Goal: Task Accomplishment & Management: Manage account settings

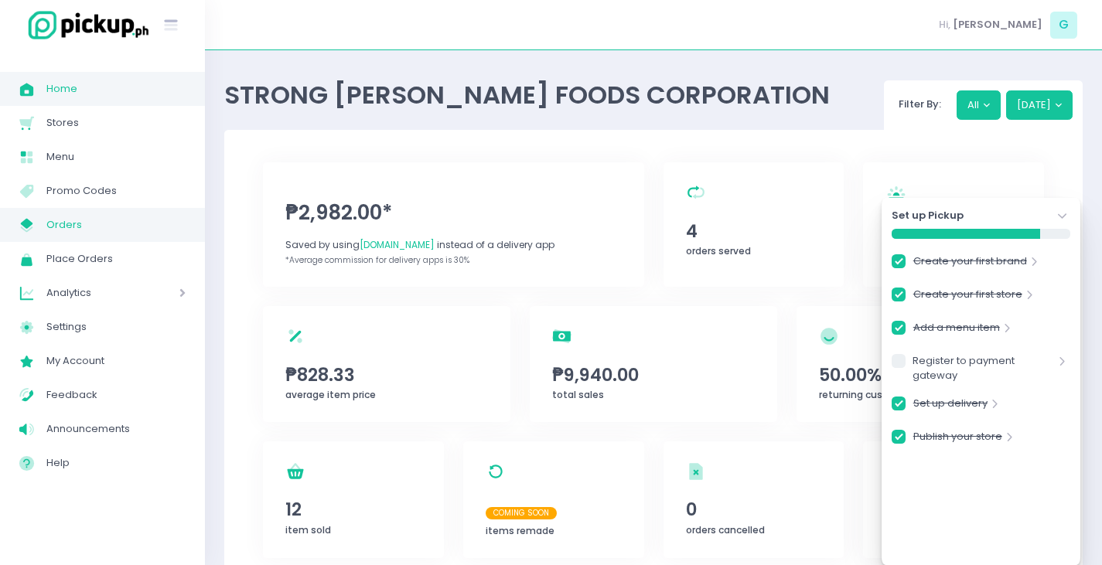
click at [90, 227] on span "Orders" at bounding box center [115, 225] width 139 height 20
checkbox input "true"
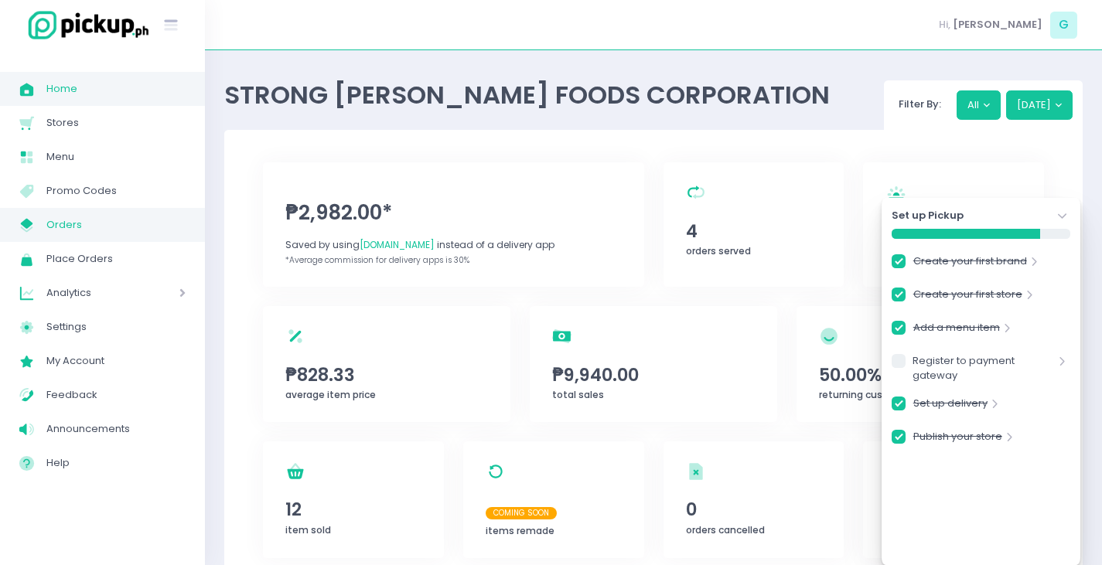
checkbox input "true"
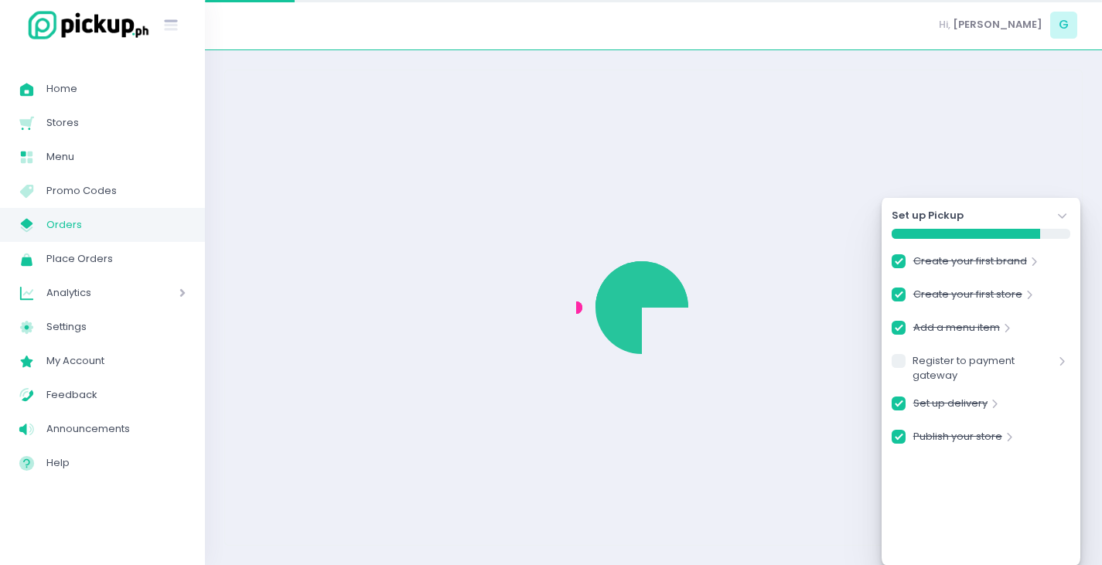
checkbox input "true"
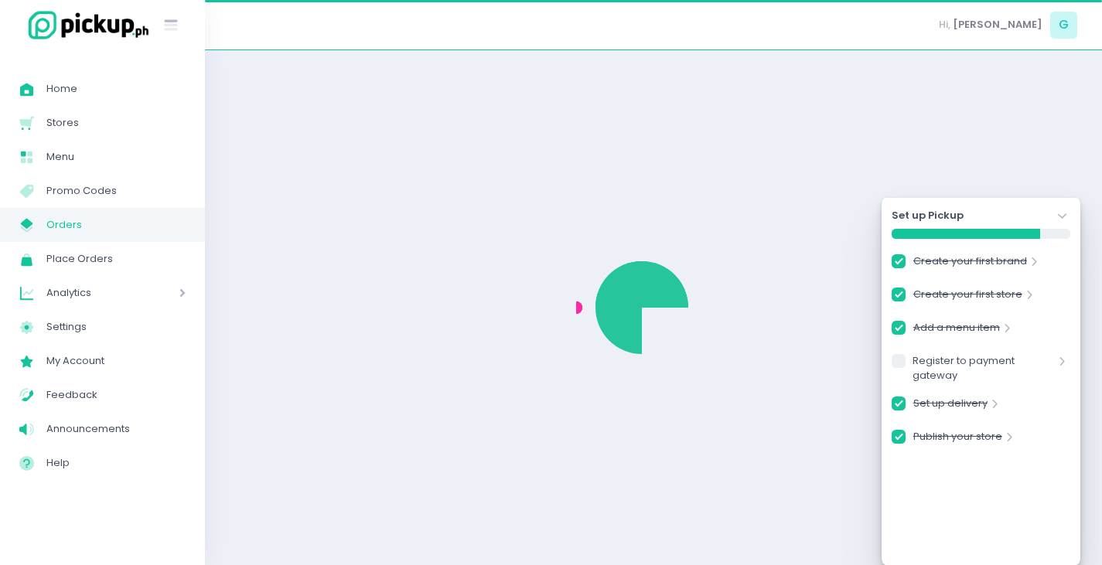
checkbox input "true"
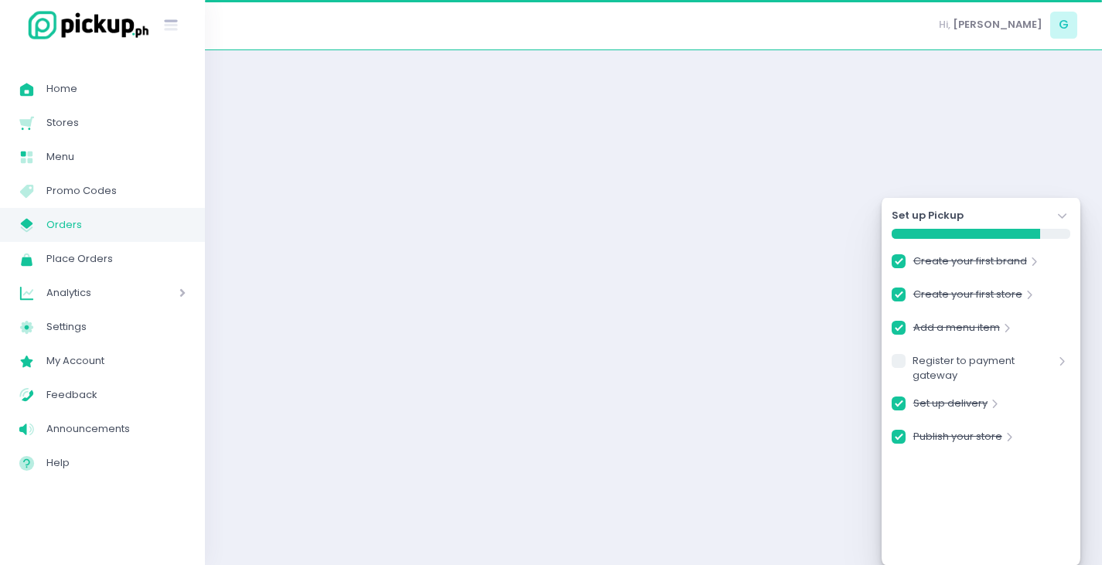
checkbox input "true"
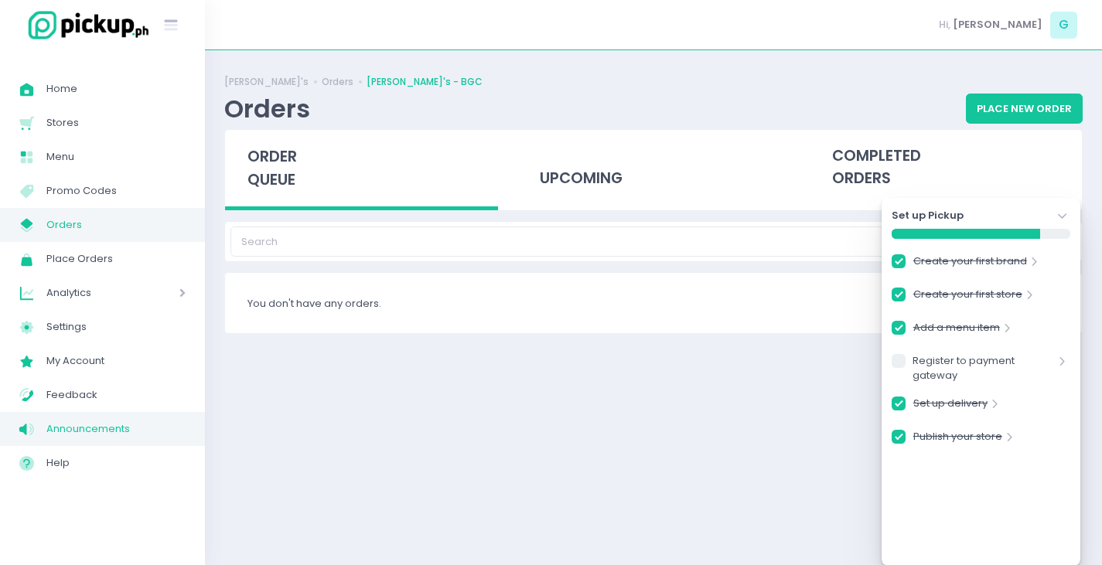
click at [91, 425] on span "Announcements" at bounding box center [115, 429] width 139 height 20
checkbox input "true"
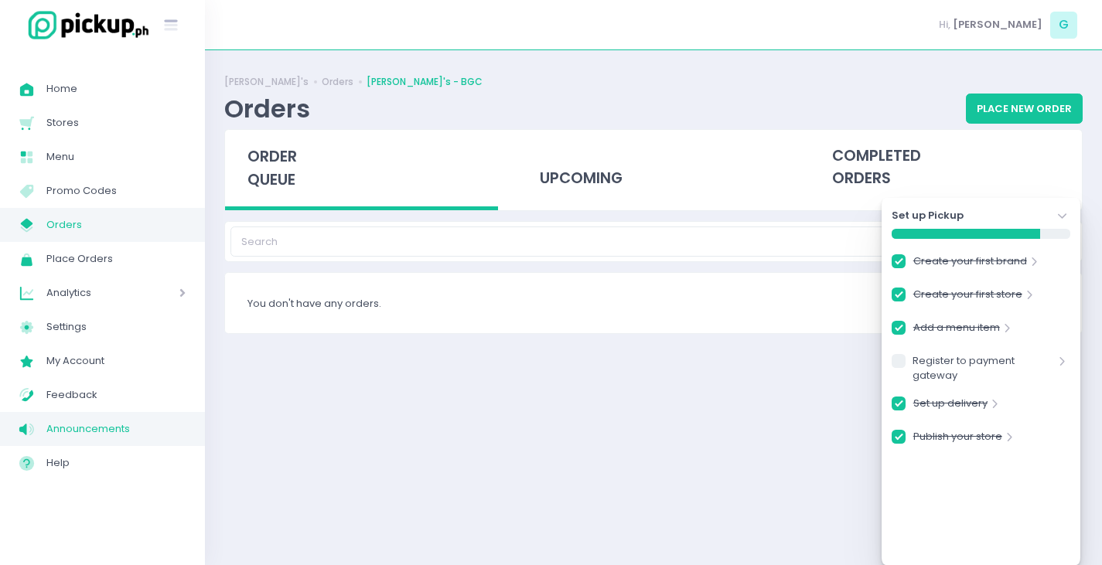
checkbox input "true"
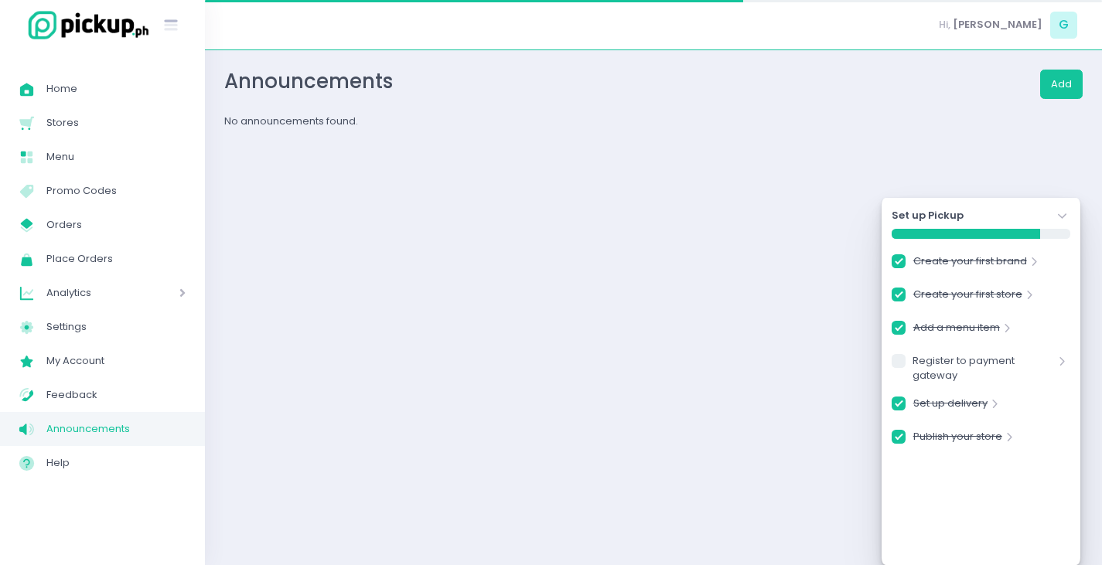
checkbox input "true"
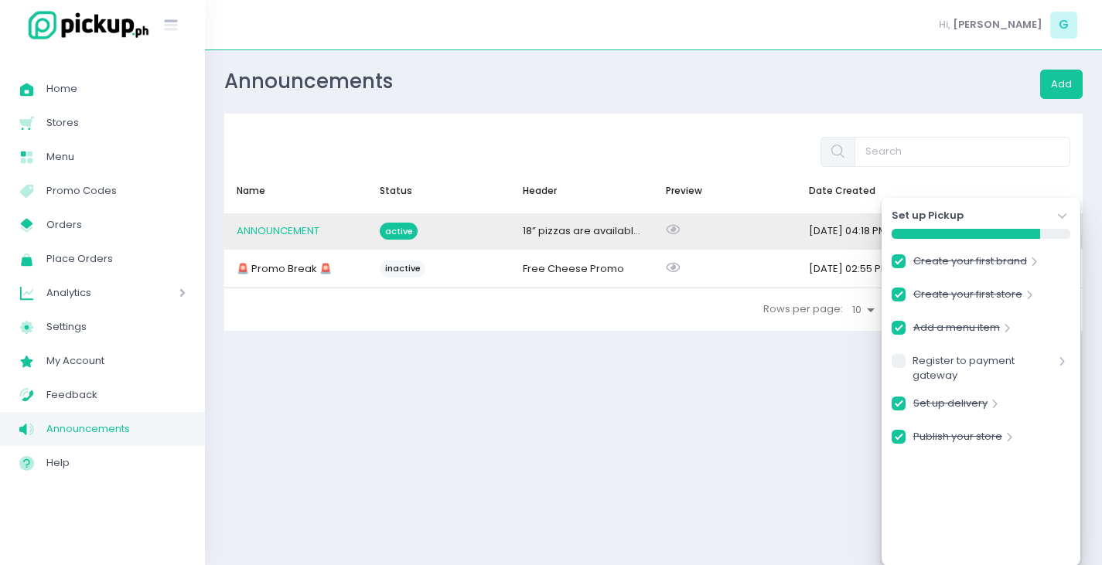
click at [283, 234] on span "ANNOUNCEMENT" at bounding box center [278, 231] width 83 height 15
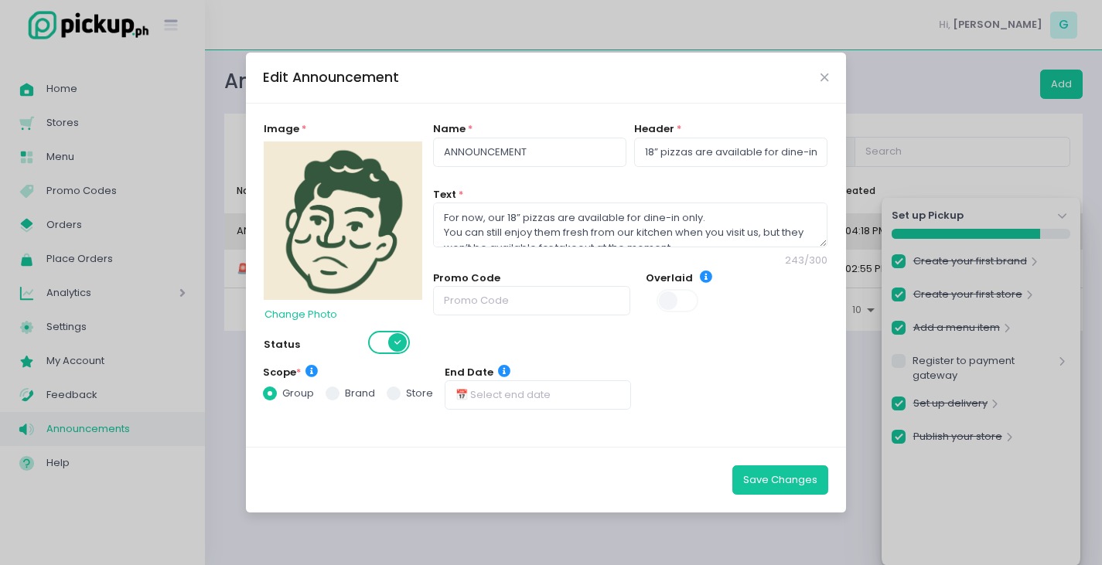
click at [389, 341] on span at bounding box center [390, 342] width 44 height 23
click at [773, 482] on button "Save Changes" at bounding box center [780, 480] width 96 height 29
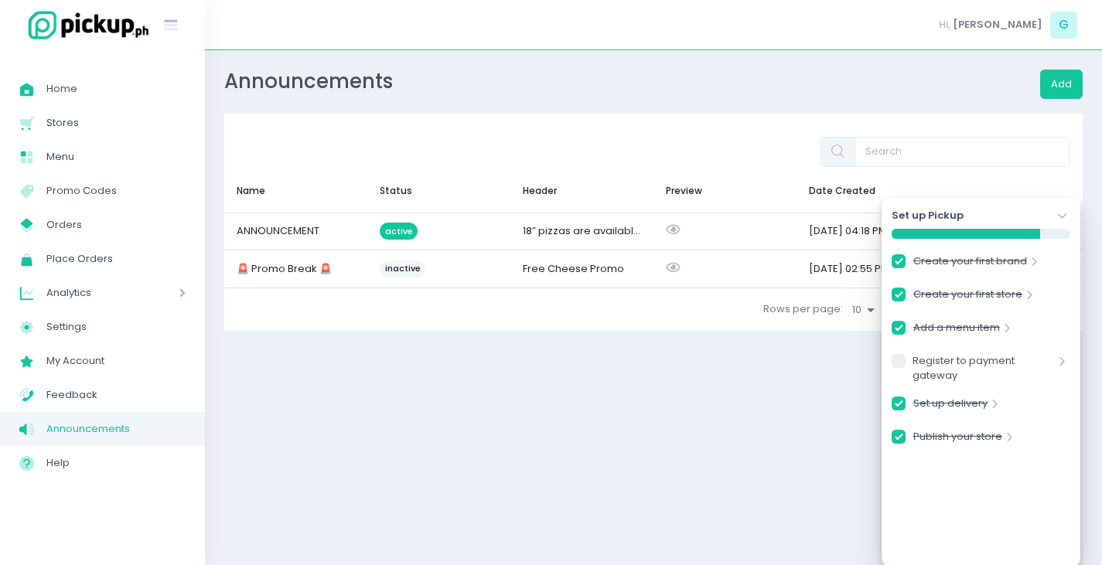
click at [302, 273] on div "Success! × Announcement has been edited Ok Cancel" at bounding box center [551, 282] width 1102 height 565
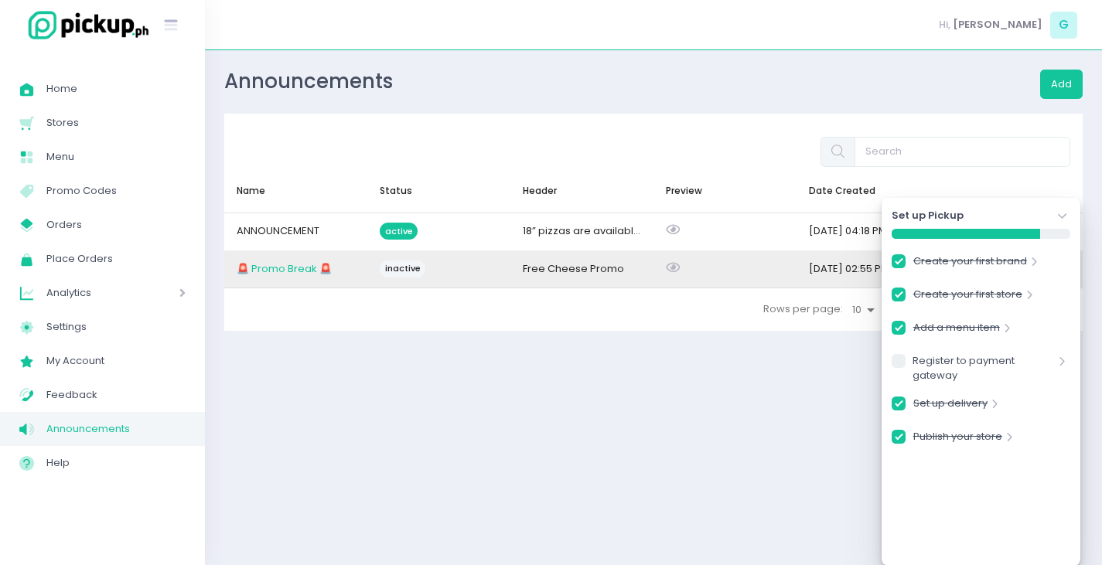
click at [283, 271] on span "🚨 Promo Break 🚨" at bounding box center [284, 268] width 95 height 15
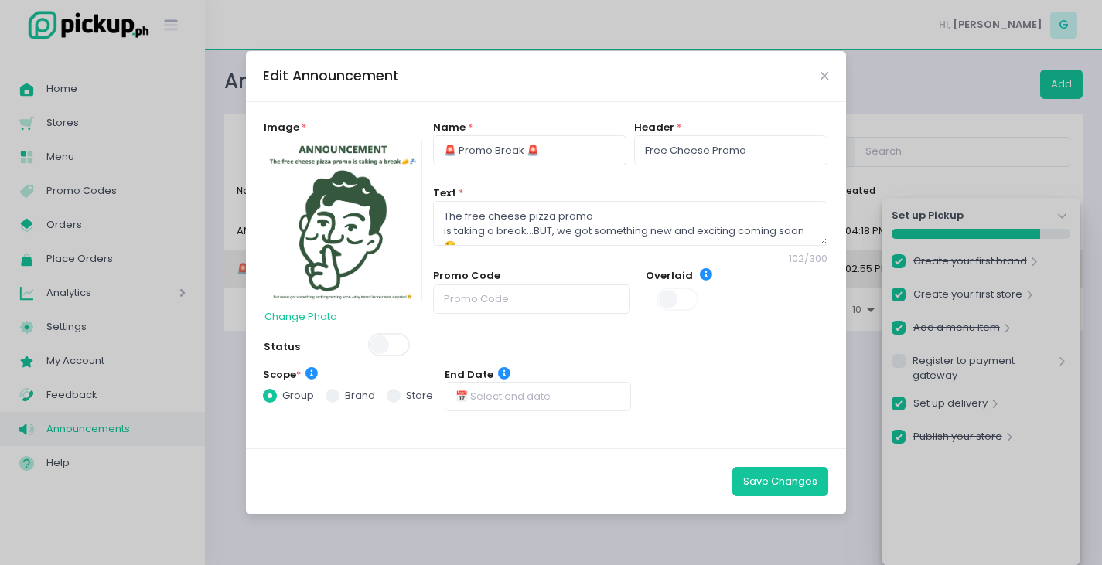
click at [390, 337] on span at bounding box center [390, 344] width 44 height 23
click at [793, 493] on button "Save Changes" at bounding box center [780, 481] width 96 height 29
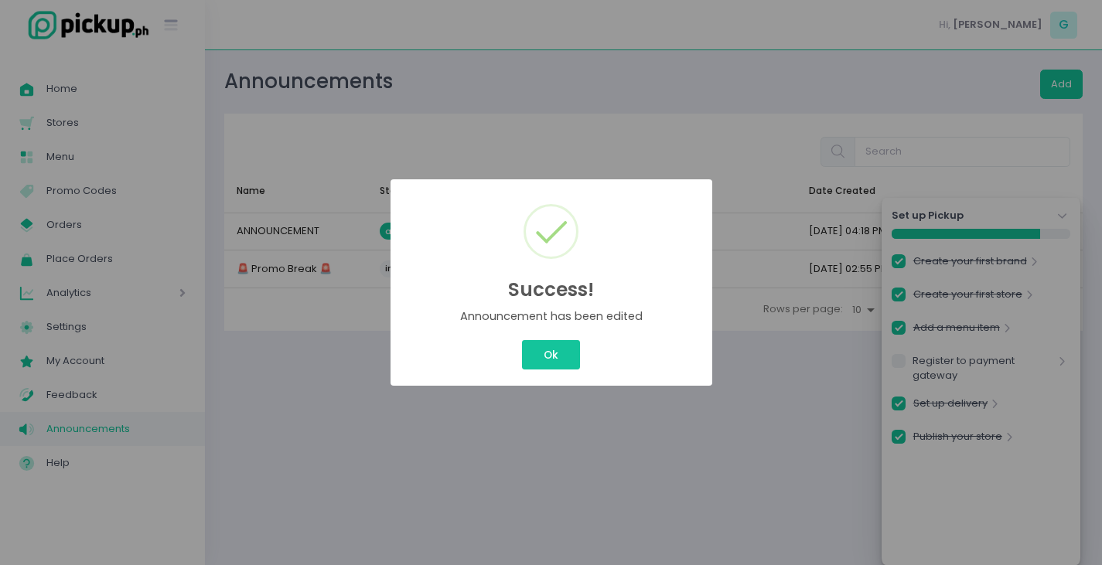
click at [552, 445] on div "Success! × Announcement has been edited Ok Cancel" at bounding box center [551, 282] width 1102 height 565
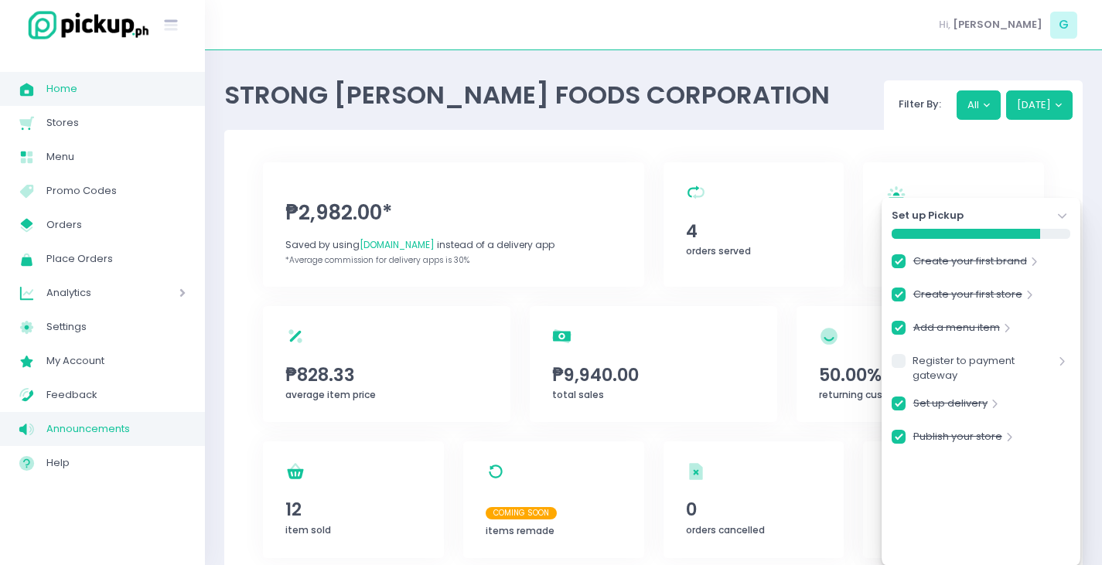
click at [100, 424] on span "Announcements" at bounding box center [115, 429] width 139 height 20
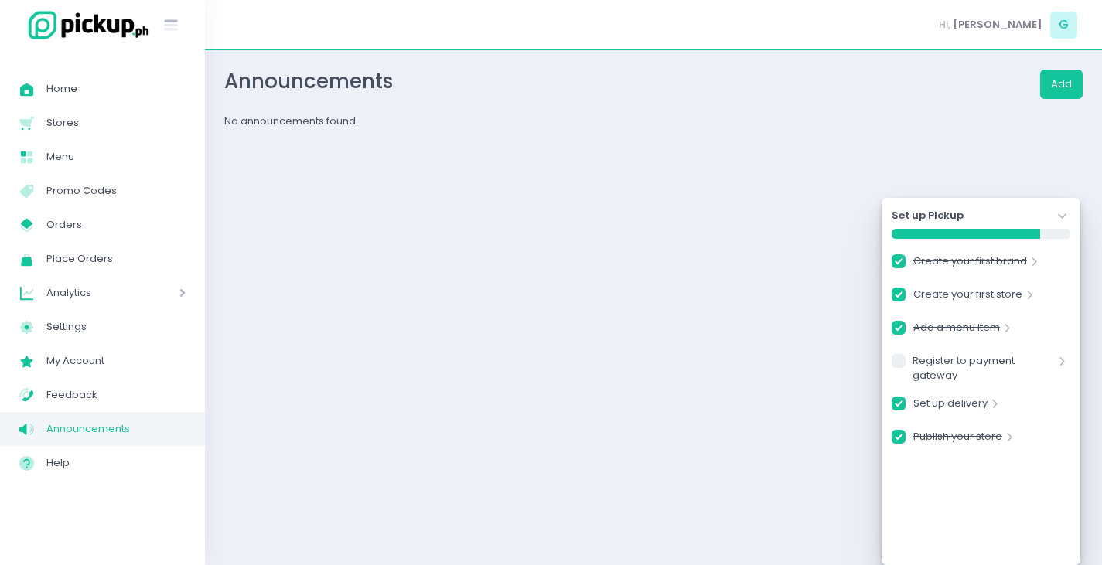
checkbox input "true"
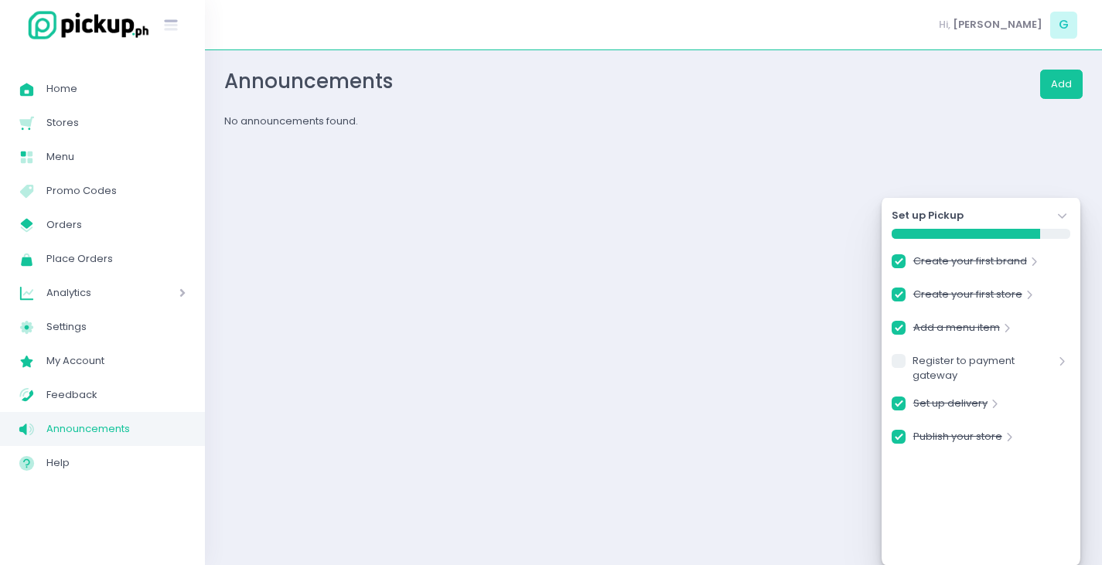
checkbox input "true"
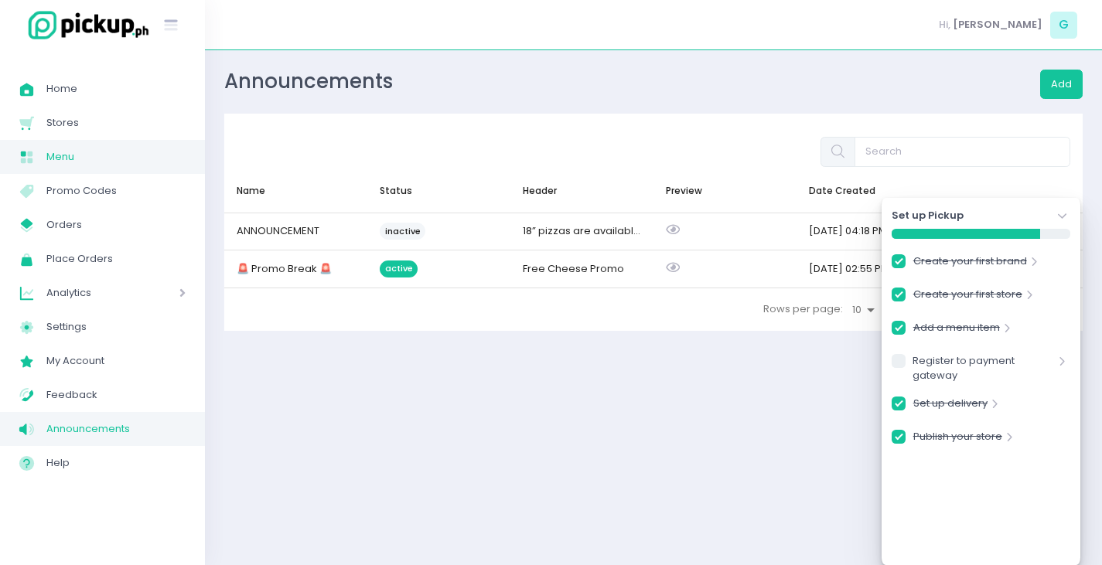
click at [73, 160] on span "Menu" at bounding box center [115, 157] width 139 height 20
checkbox input "true"
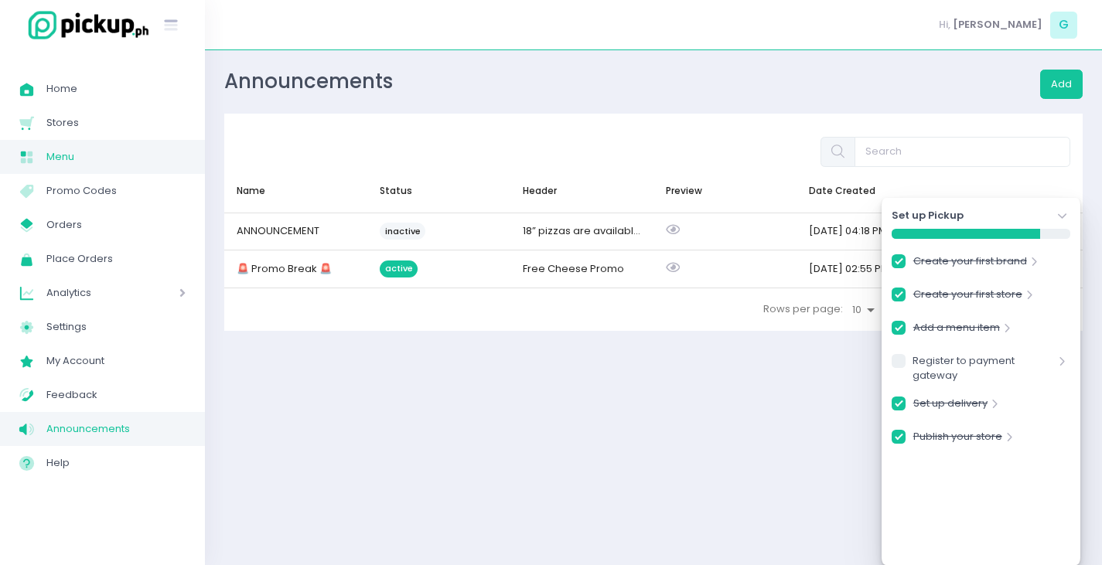
checkbox input "true"
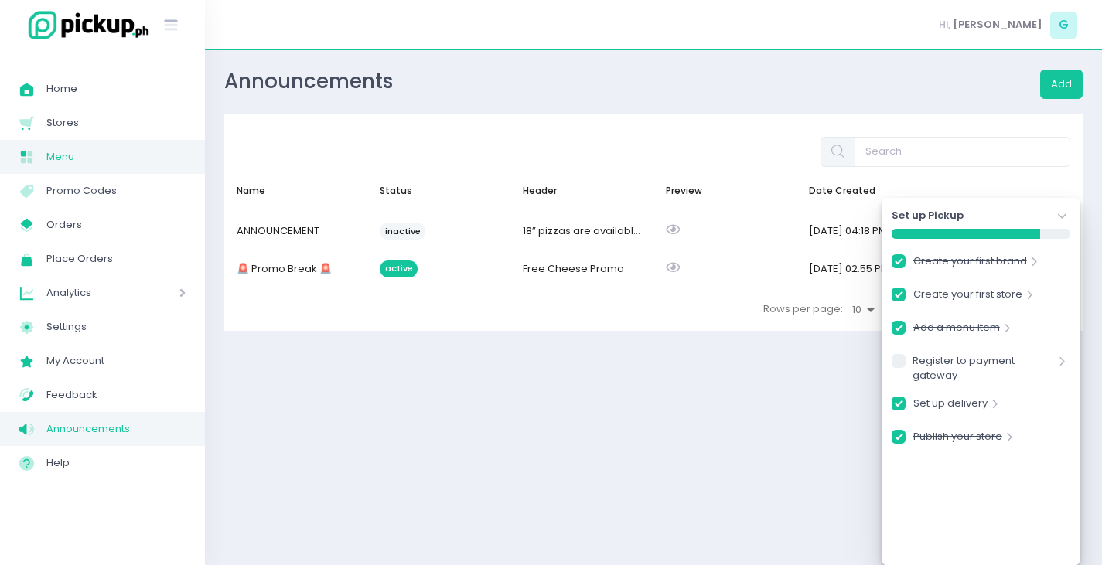
checkbox input "true"
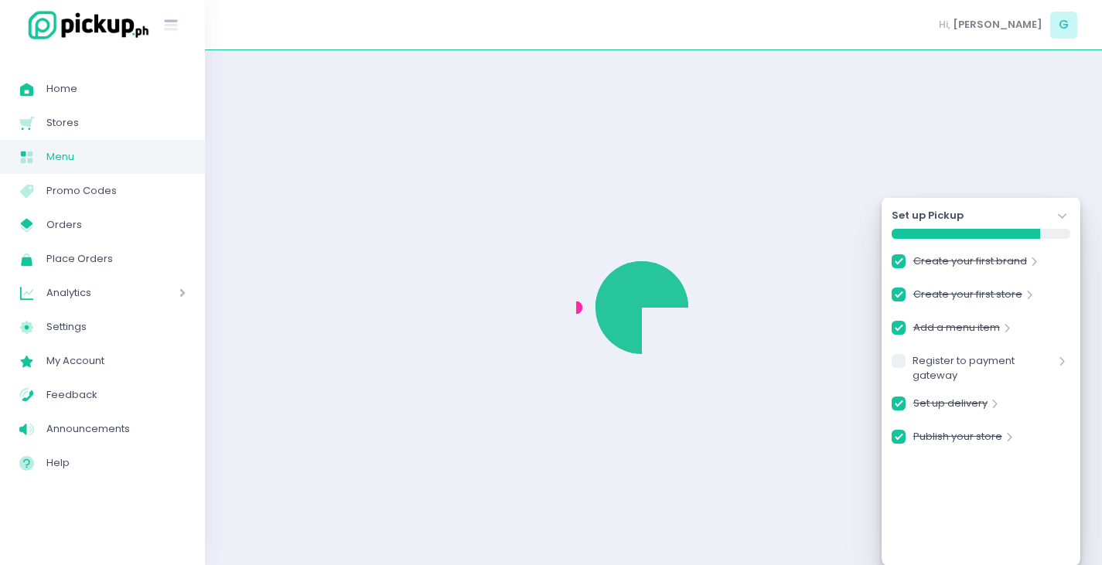
checkbox input "true"
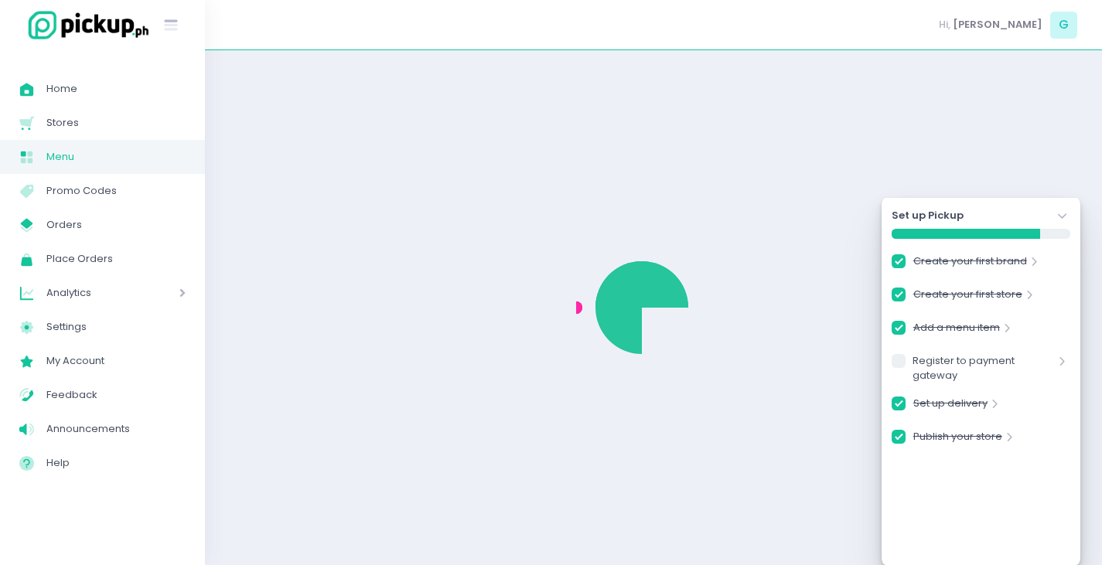
checkbox input "true"
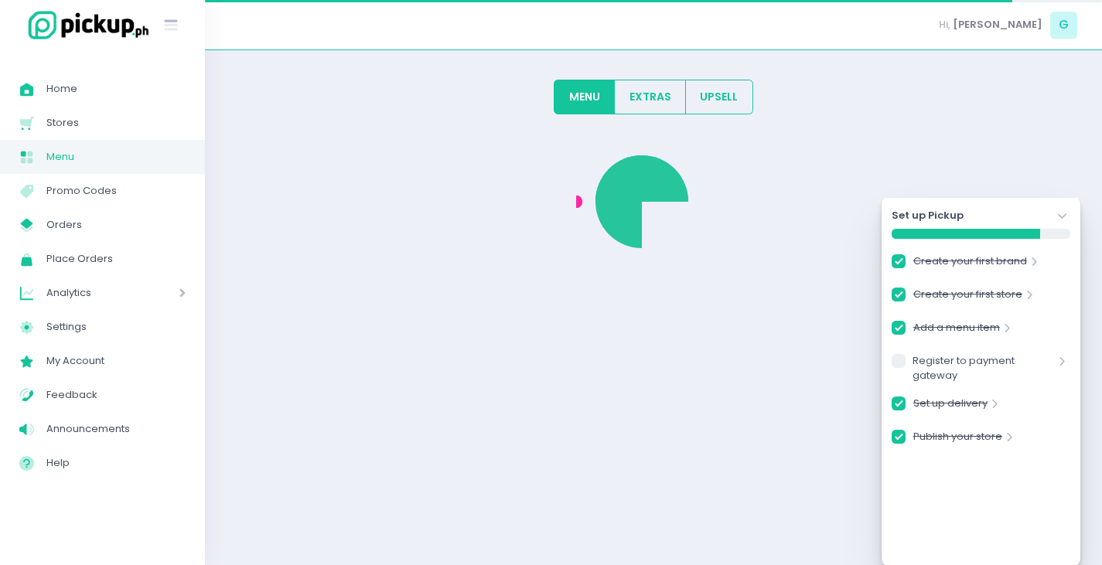
checkbox input "true"
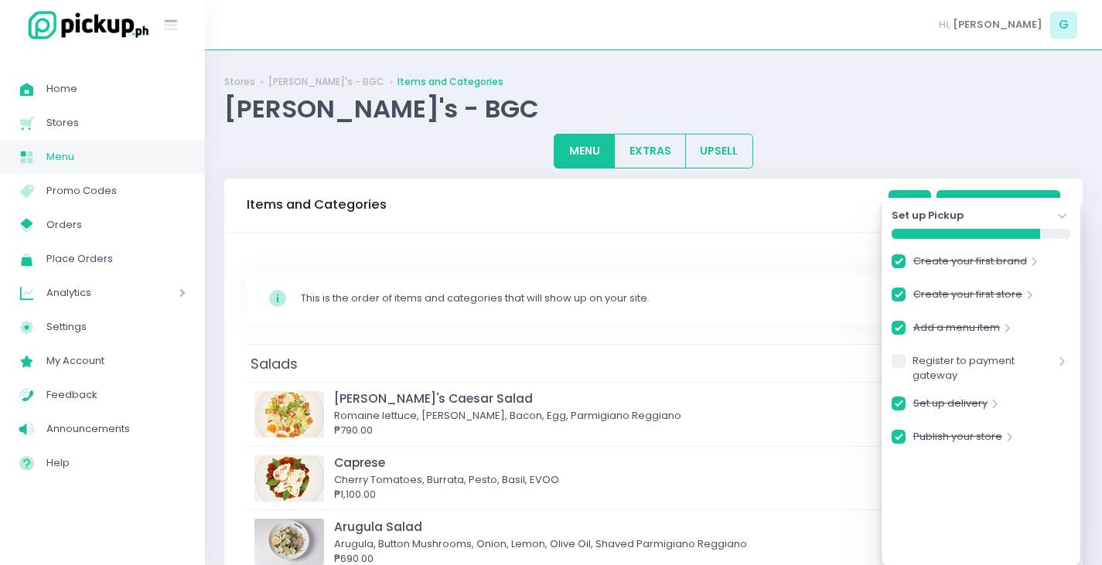
click at [1061, 212] on icon "Stockholm-icons / Navigation / Angle-down Created with Sketch." at bounding box center [1062, 216] width 15 height 15
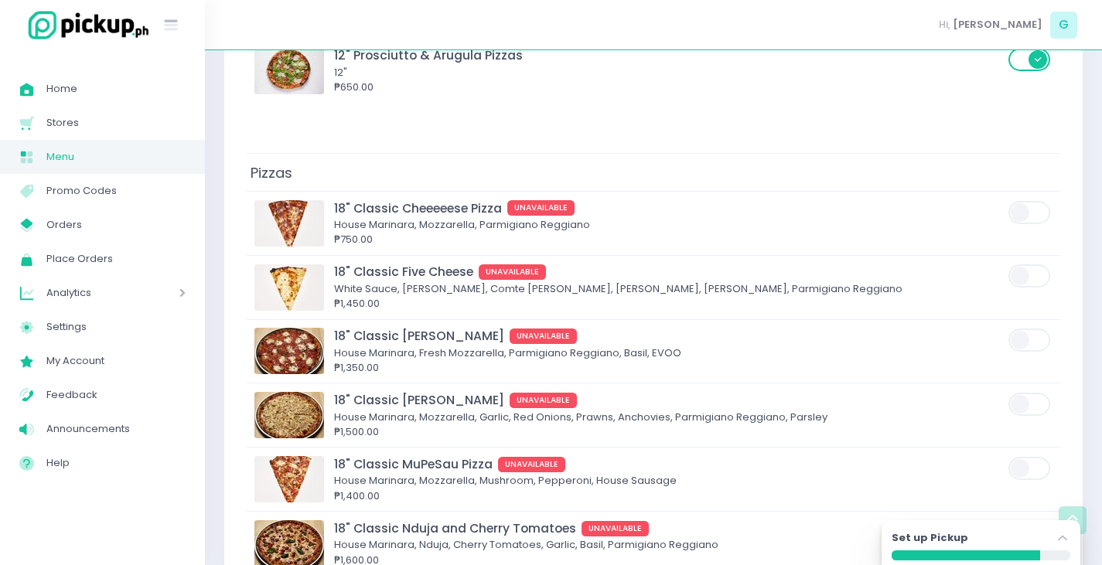
scroll to position [2840, 0]
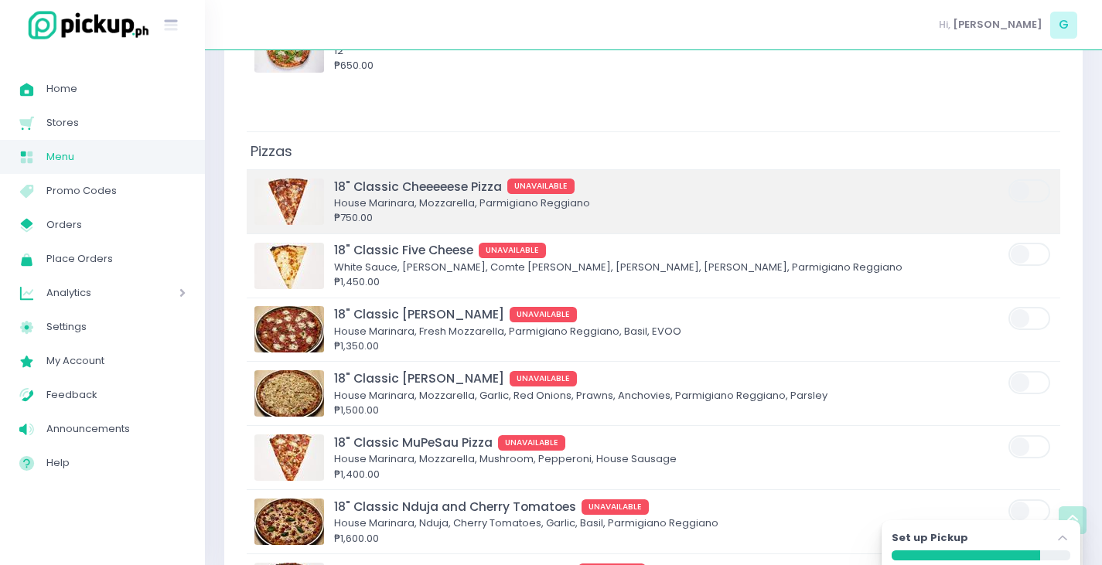
click at [1041, 178] on span at bounding box center [1030, 202] width 44 height 48
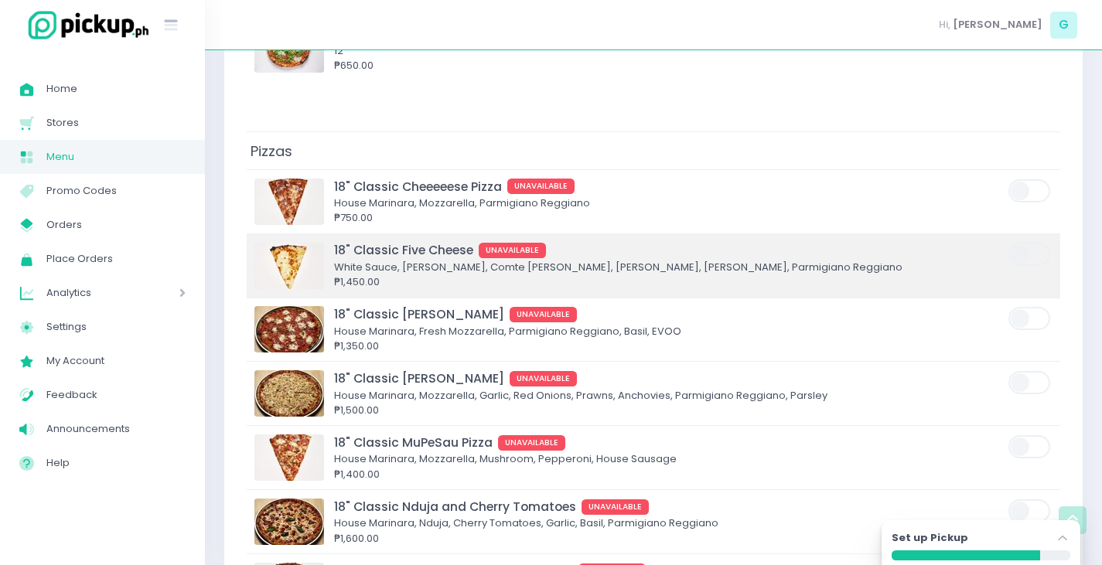
click at [1036, 243] on span at bounding box center [1030, 254] width 44 height 23
click at [236, 241] on input "checkbox" at bounding box center [236, 241] width 0 height 0
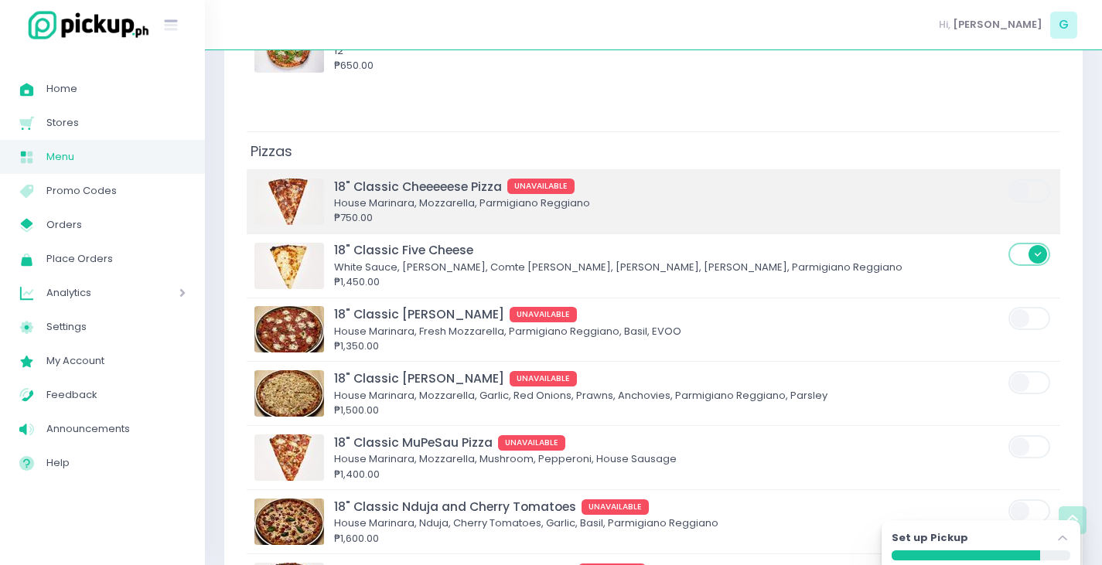
click at [1026, 179] on span at bounding box center [1030, 190] width 44 height 23
click at [236, 178] on input "checkbox" at bounding box center [236, 178] width 0 height 0
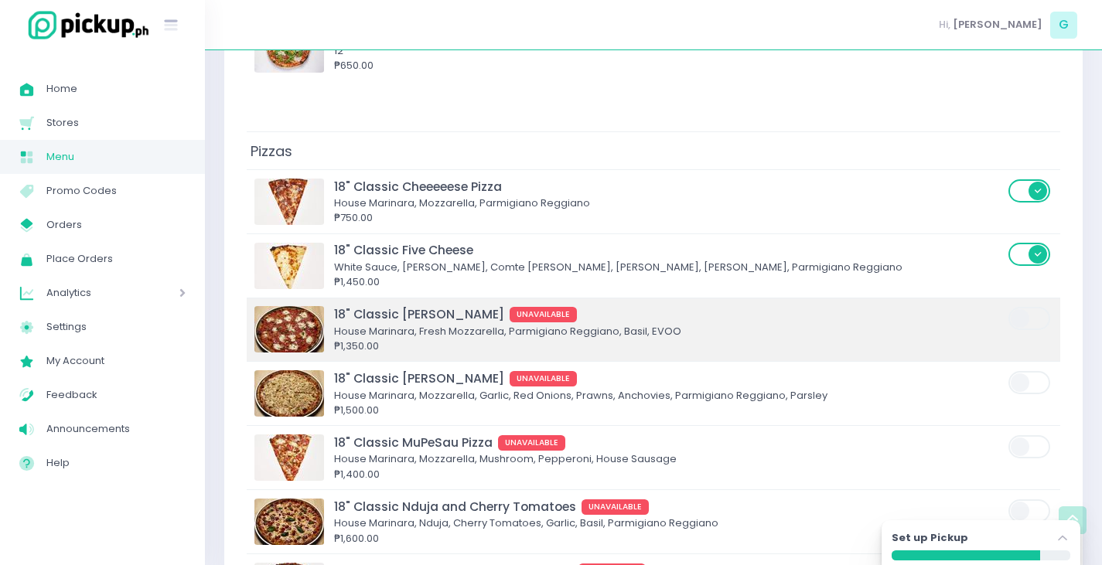
click at [1030, 307] on span at bounding box center [1030, 318] width 44 height 23
click at [236, 305] on input "checkbox" at bounding box center [236, 305] width 0 height 0
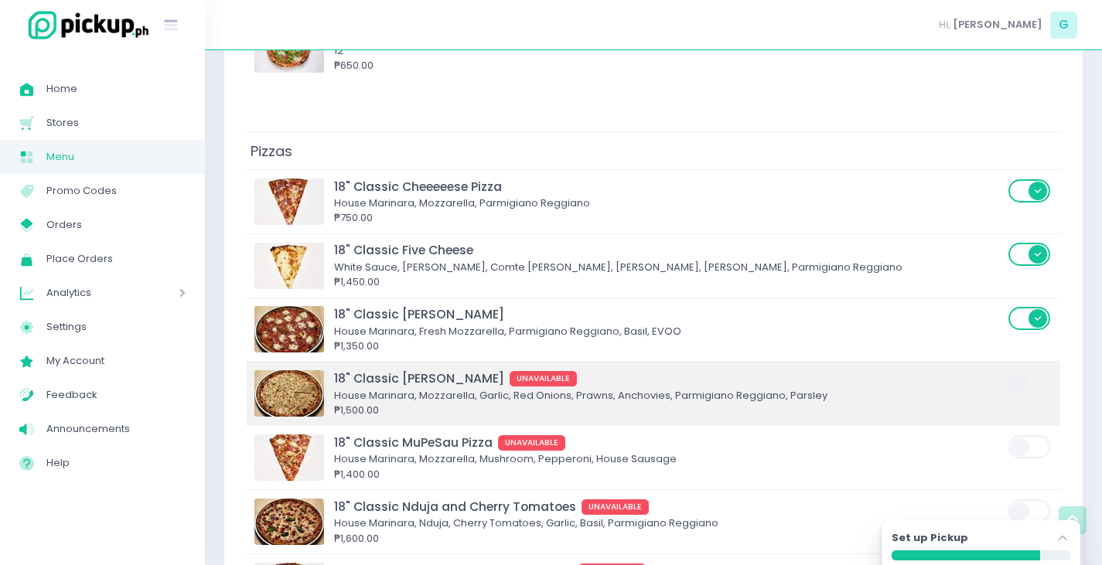
click at [1029, 371] on span at bounding box center [1030, 382] width 44 height 23
click at [236, 370] on input "checkbox" at bounding box center [236, 370] width 0 height 0
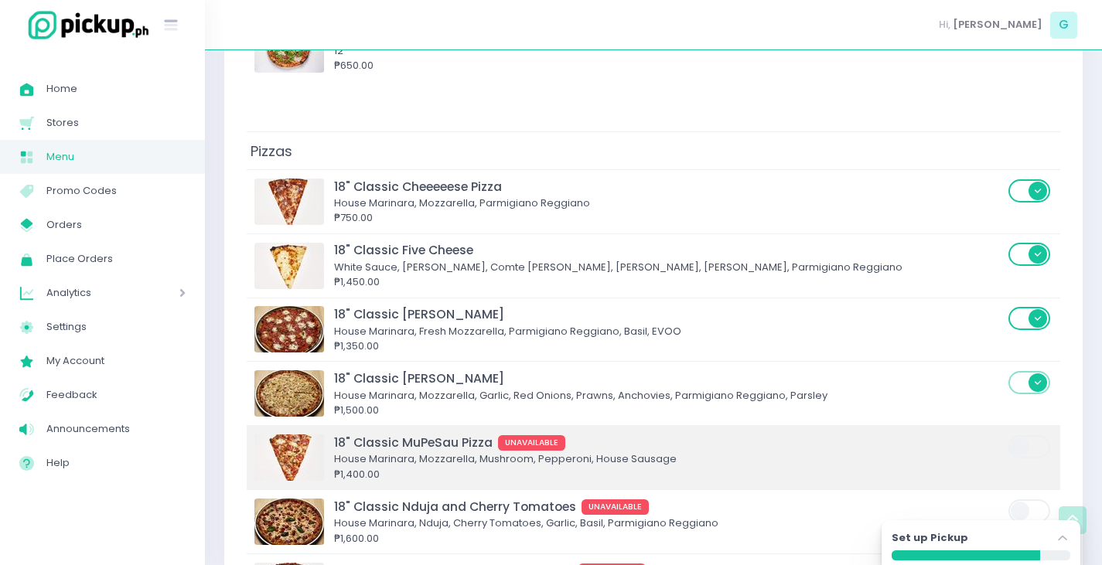
click at [1026, 434] on label at bounding box center [1030, 447] width 44 height 26
click at [236, 434] on input "checkbox" at bounding box center [236, 434] width 0 height 0
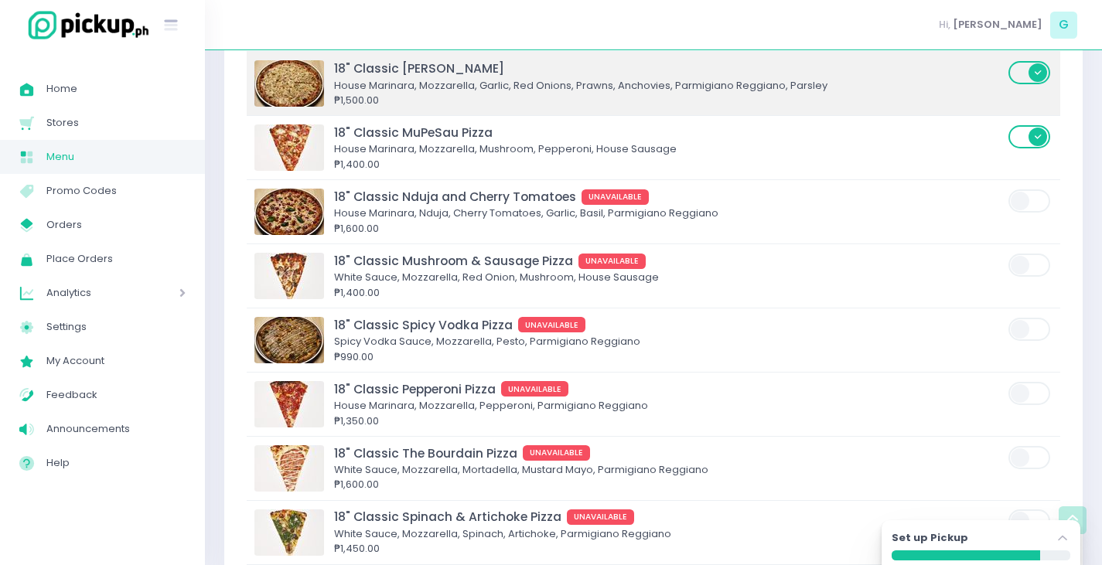
scroll to position [3154, 0]
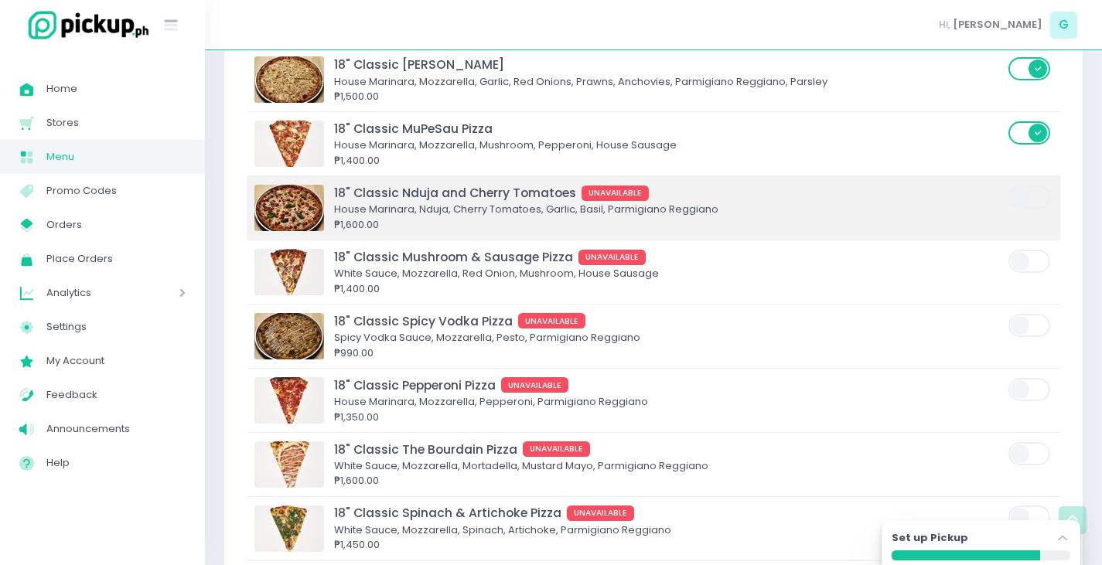
click at [1029, 186] on span at bounding box center [1030, 197] width 44 height 23
click at [236, 184] on input "checkbox" at bounding box center [236, 184] width 0 height 0
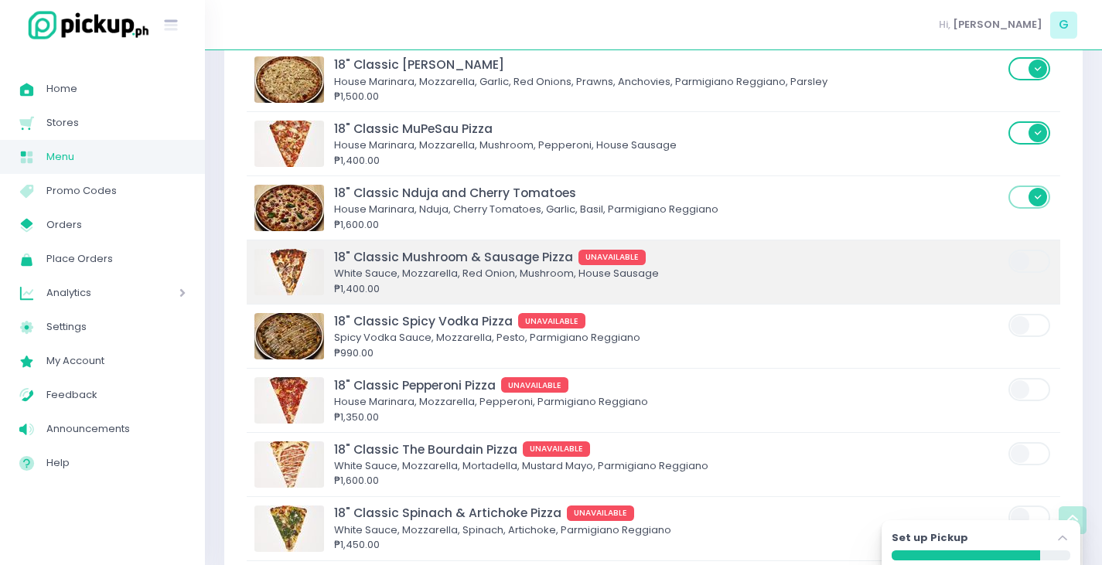
click at [1036, 250] on span at bounding box center [1030, 261] width 44 height 23
click at [236, 248] on input "checkbox" at bounding box center [236, 248] width 0 height 0
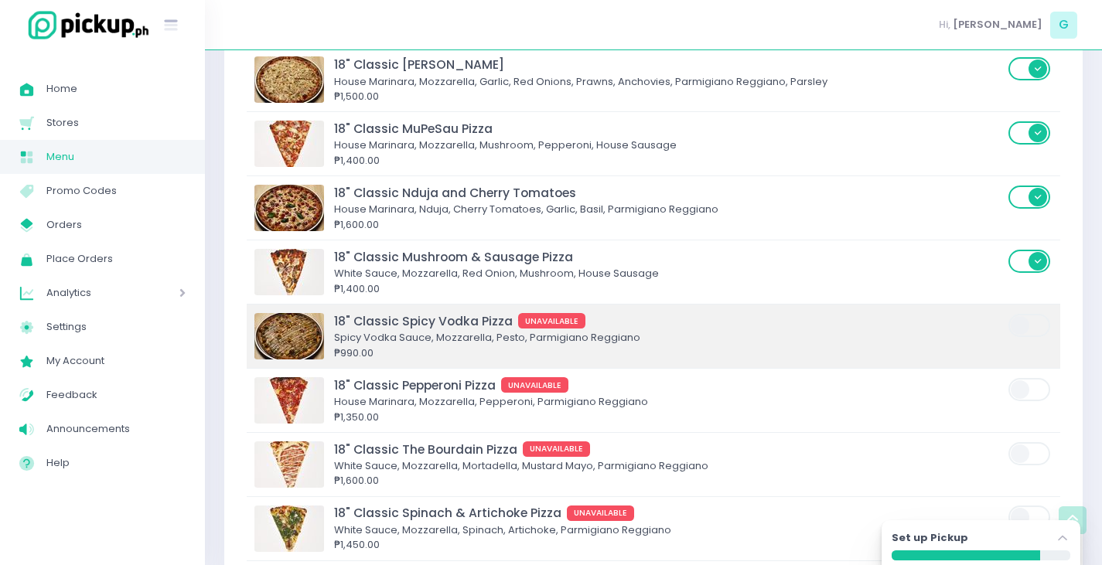
click at [1028, 314] on span at bounding box center [1030, 325] width 44 height 23
click at [236, 312] on input "checkbox" at bounding box center [236, 312] width 0 height 0
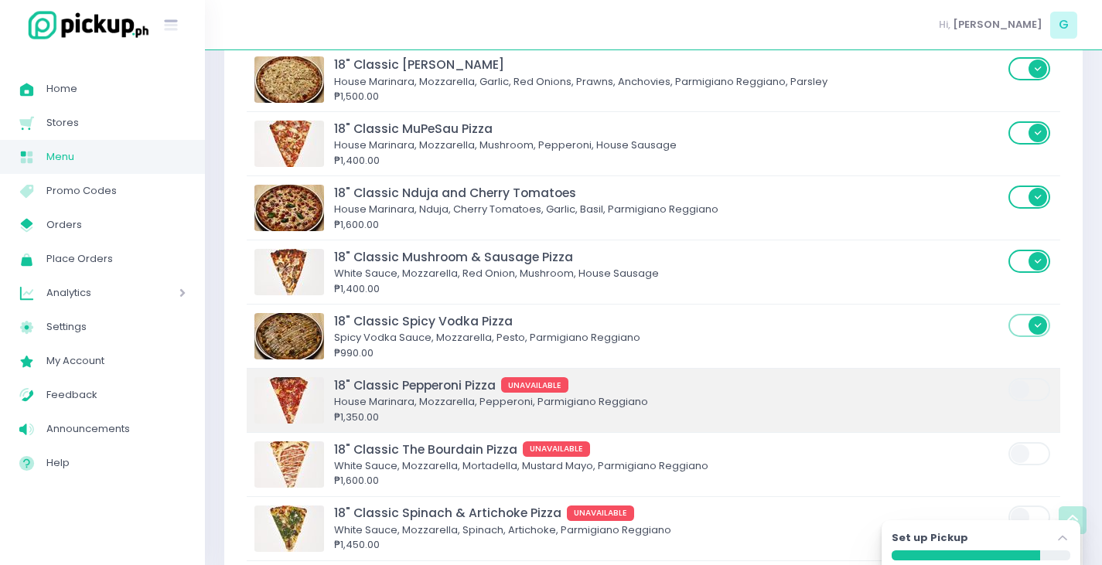
click at [1034, 378] on span at bounding box center [1030, 389] width 44 height 23
click at [236, 377] on input "checkbox" at bounding box center [236, 377] width 0 height 0
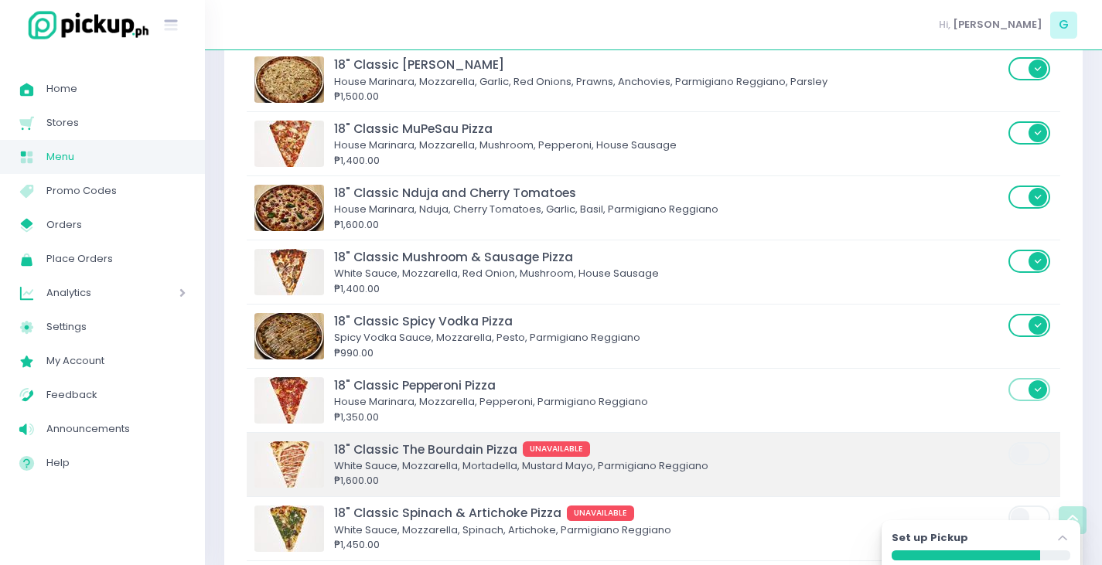
click at [1040, 442] on span at bounding box center [1030, 453] width 44 height 23
click at [236, 441] on input "checkbox" at bounding box center [236, 441] width 0 height 0
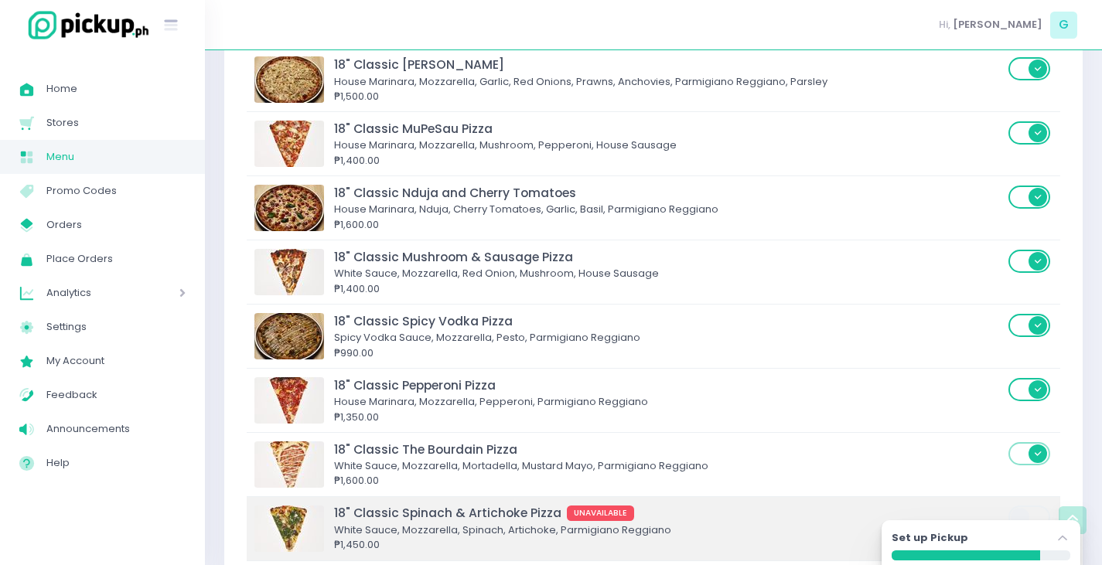
click at [1032, 506] on span at bounding box center [1030, 517] width 44 height 23
click at [236, 504] on input "checkbox" at bounding box center [236, 504] width 0 height 0
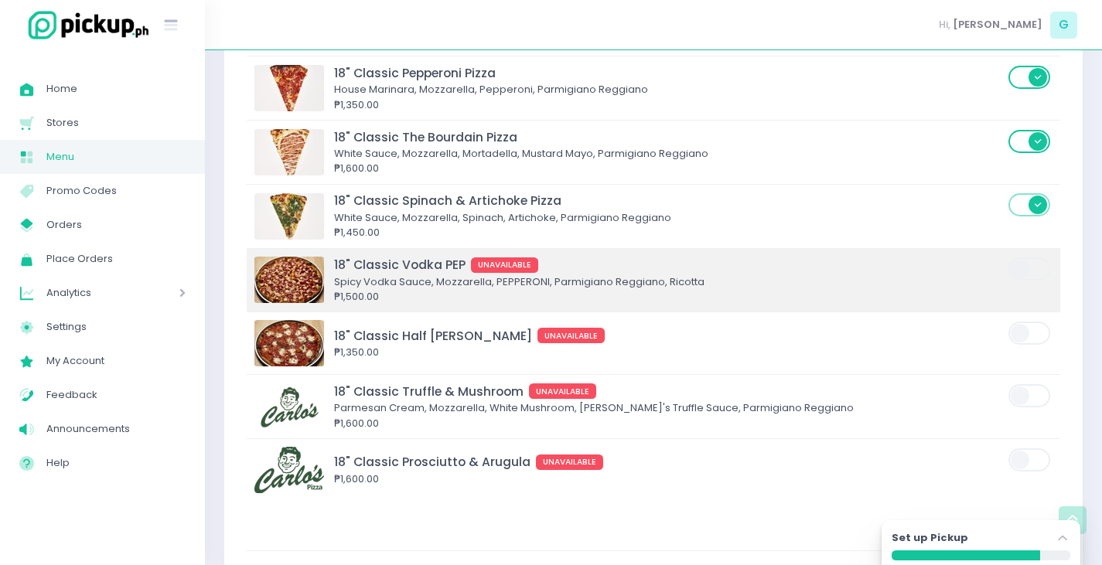
scroll to position [3468, 0]
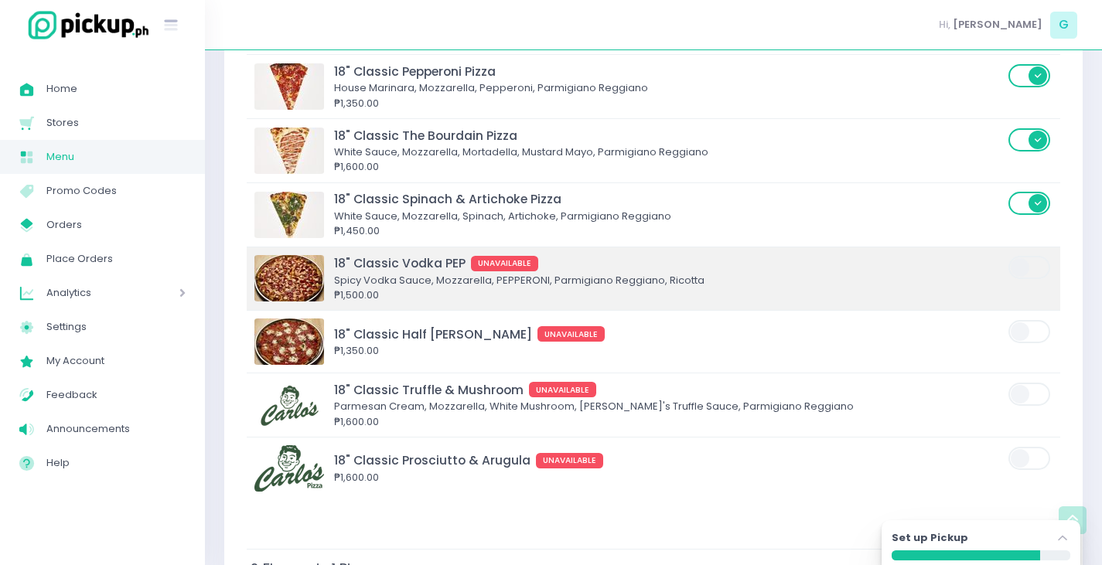
click at [1028, 256] on span at bounding box center [1030, 267] width 44 height 23
click at [236, 254] on input "checkbox" at bounding box center [236, 254] width 0 height 0
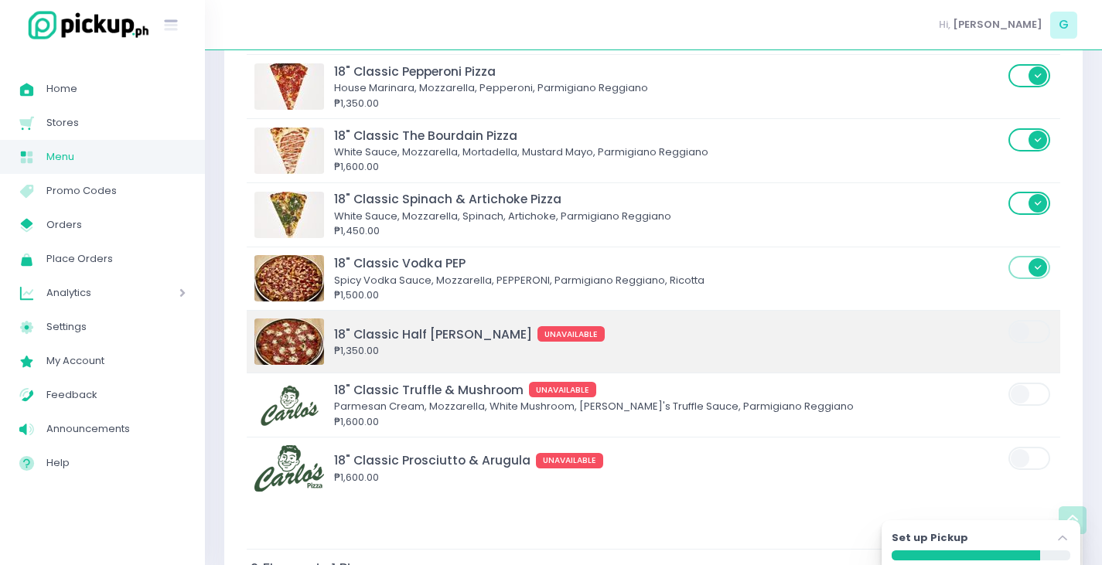
click at [1034, 320] on span at bounding box center [1030, 331] width 44 height 23
click at [236, 319] on input "checkbox" at bounding box center [236, 319] width 0 height 0
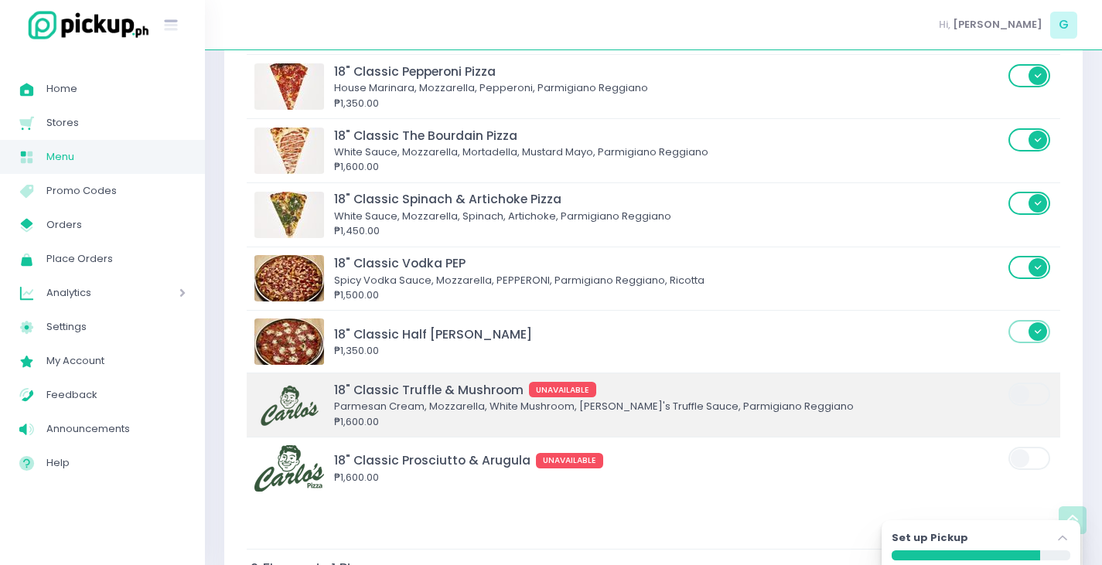
click at [1042, 383] on span at bounding box center [1030, 394] width 44 height 23
click at [236, 381] on input "checkbox" at bounding box center [236, 381] width 0 height 0
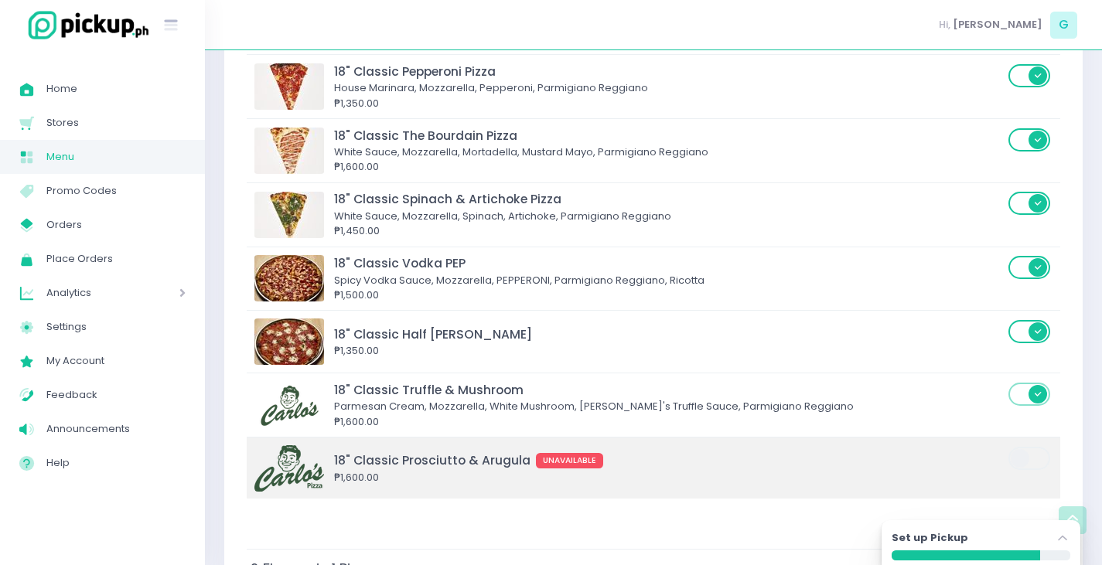
click at [1034, 447] on span at bounding box center [1030, 458] width 44 height 23
click at [236, 445] on input "checkbox" at bounding box center [236, 445] width 0 height 0
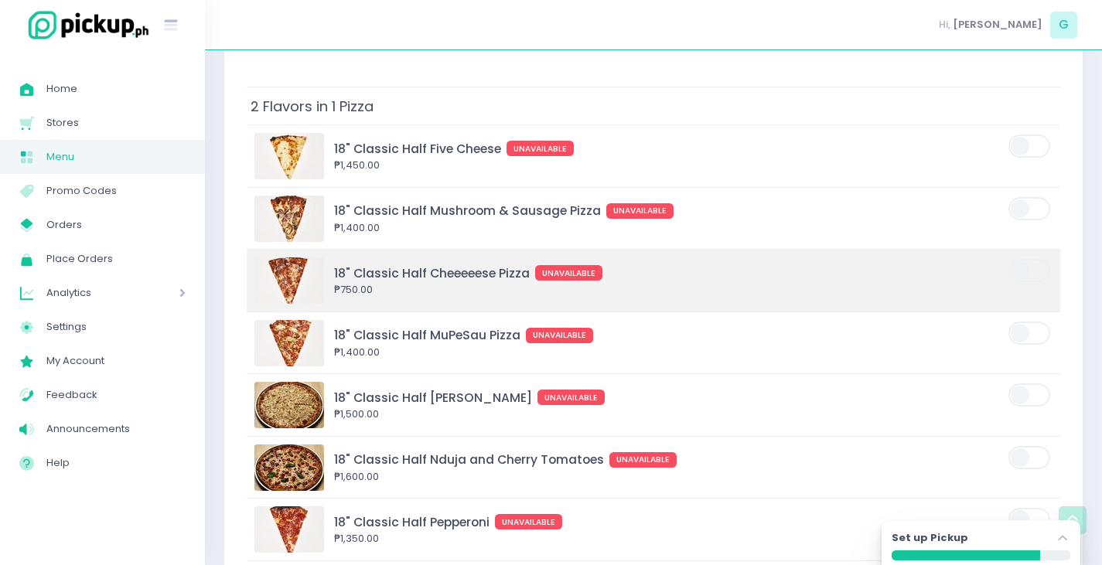
scroll to position [3931, 0]
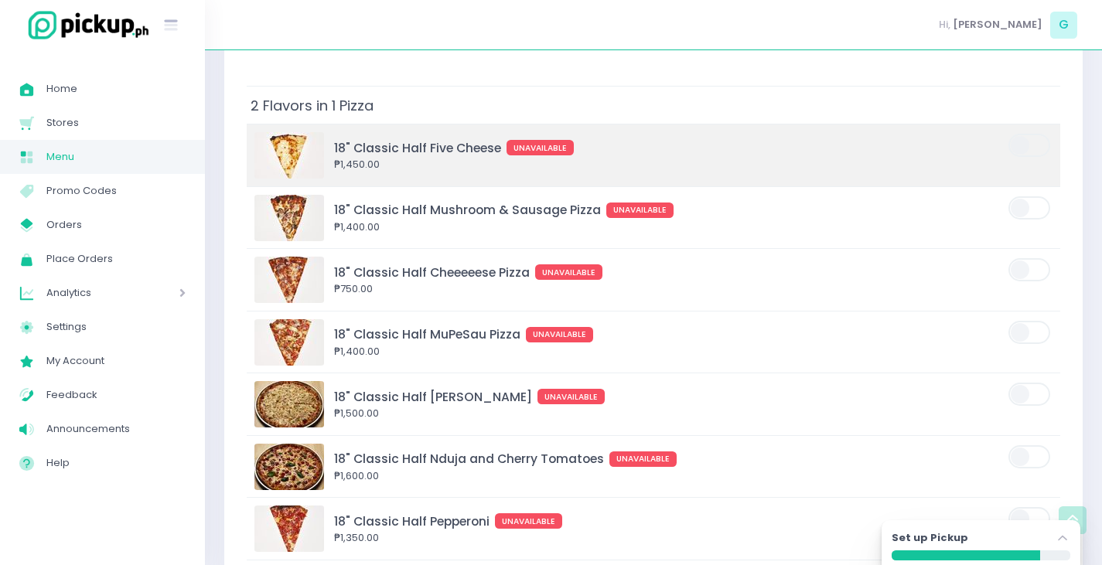
click at [1022, 132] on span at bounding box center [1030, 155] width 44 height 46
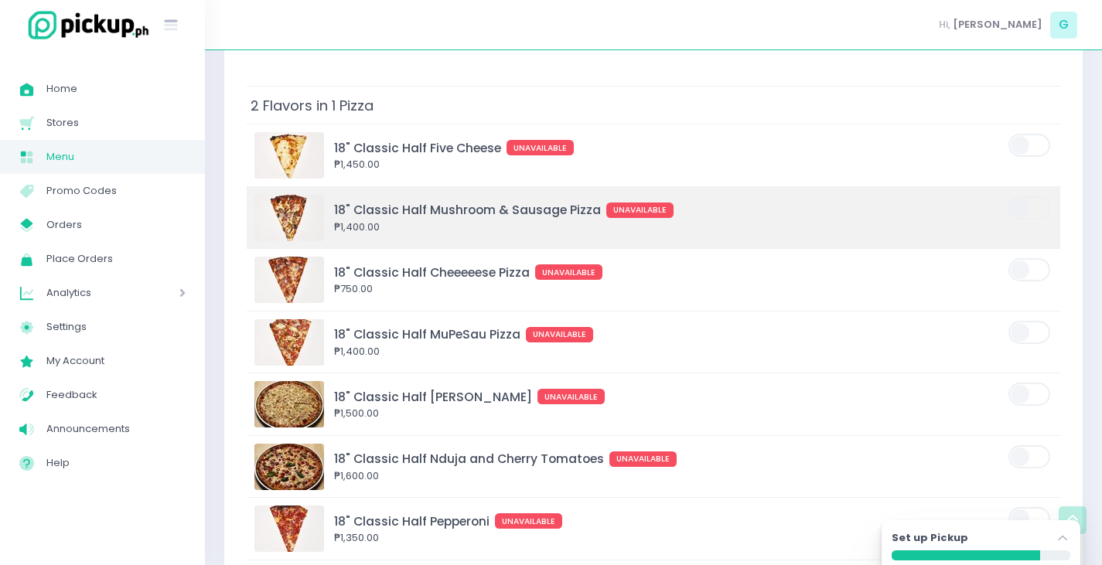
click at [1032, 196] on span at bounding box center [1030, 207] width 44 height 23
click at [236, 195] on input "checkbox" at bounding box center [236, 195] width 0 height 0
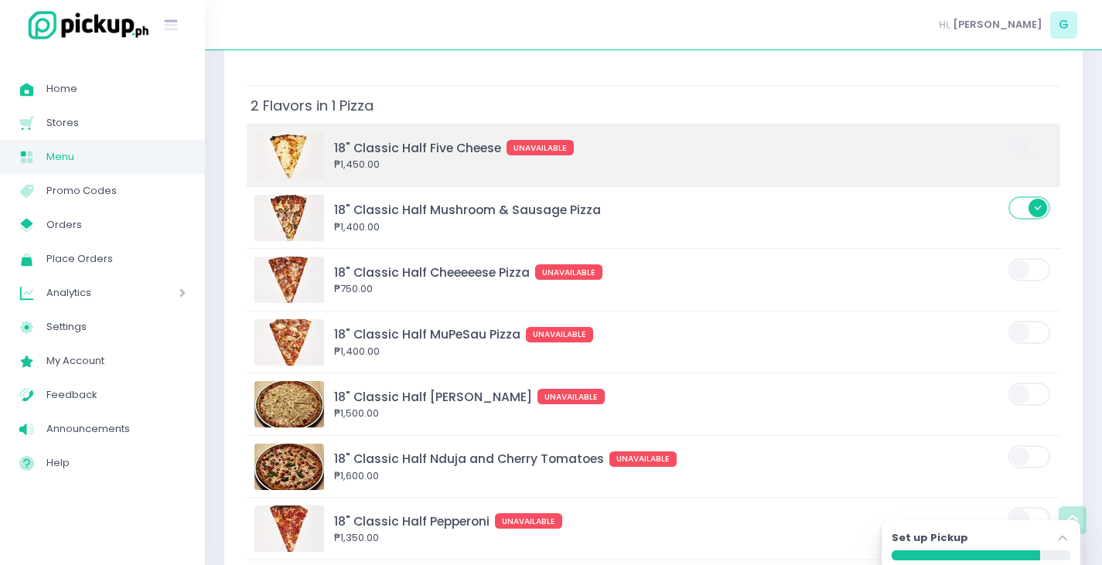
click at [1032, 134] on span at bounding box center [1030, 145] width 44 height 23
click at [236, 132] on input "checkbox" at bounding box center [236, 132] width 0 height 0
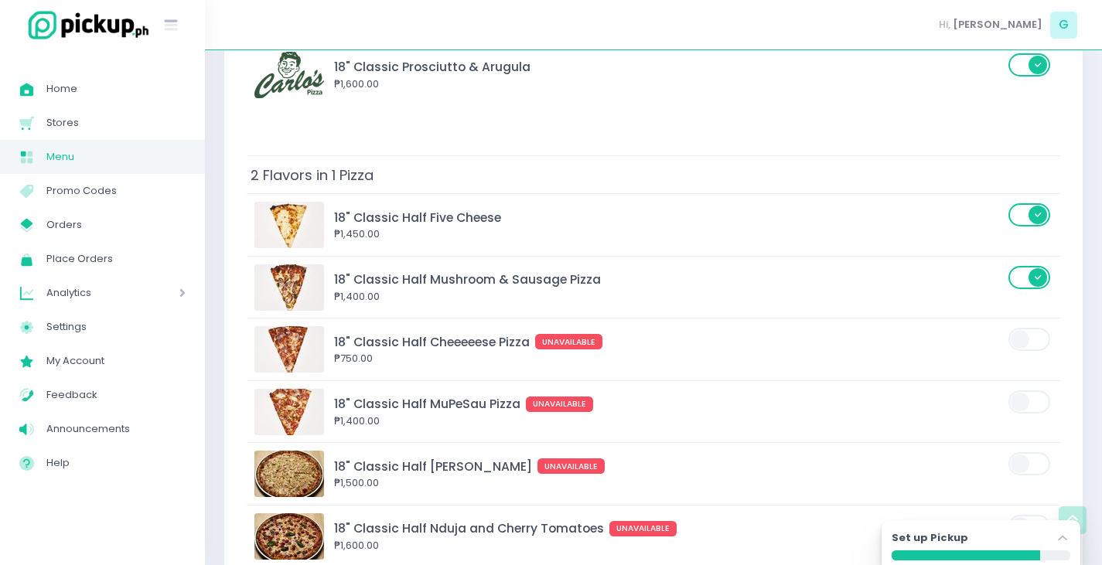
scroll to position [3880, 0]
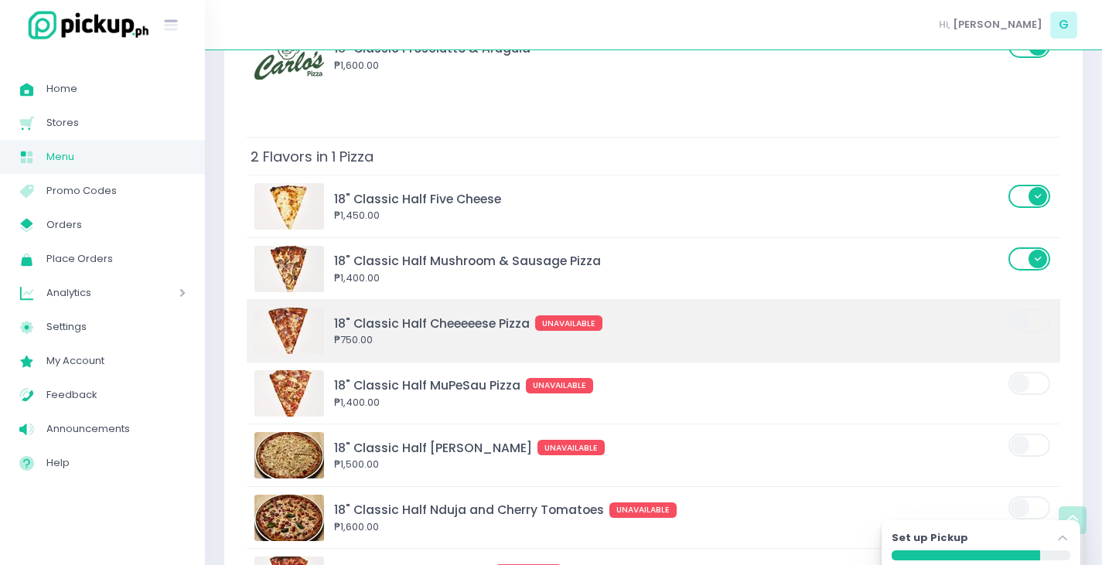
click at [1037, 309] on span at bounding box center [1030, 320] width 44 height 23
click at [236, 308] on input "checkbox" at bounding box center [236, 308] width 0 height 0
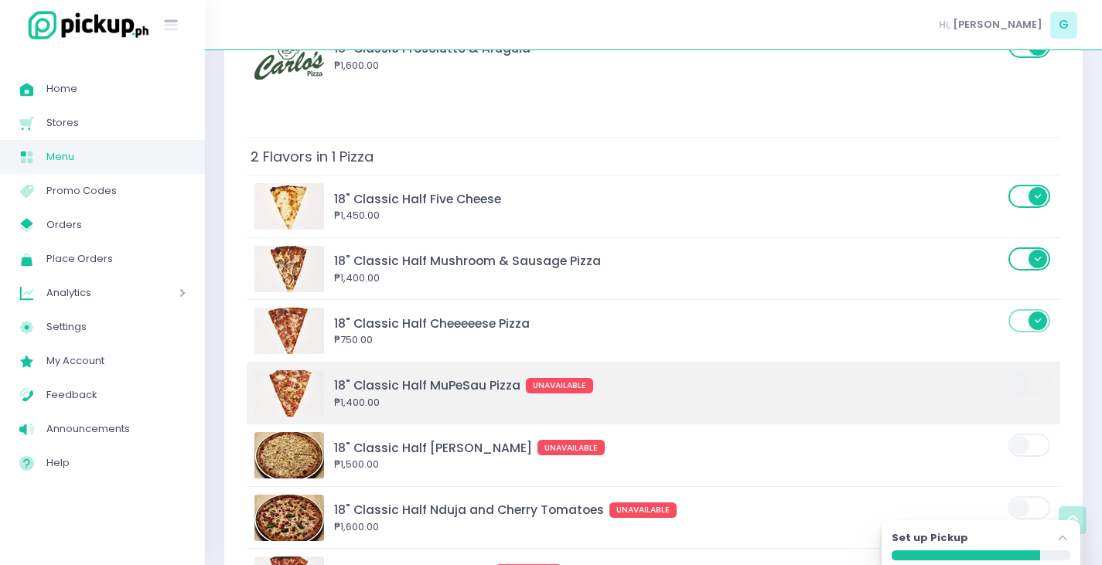
click at [1035, 372] on span at bounding box center [1030, 383] width 44 height 23
click at [236, 370] on input "checkbox" at bounding box center [236, 370] width 0 height 0
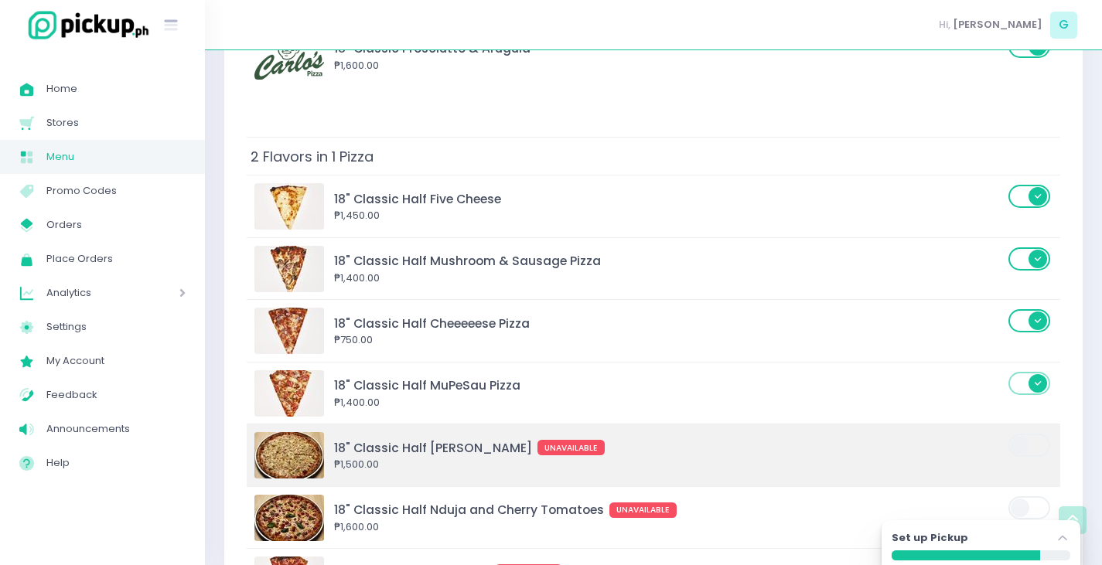
click at [1032, 434] on span at bounding box center [1030, 445] width 44 height 23
click at [236, 432] on input "checkbox" at bounding box center [236, 432] width 0 height 0
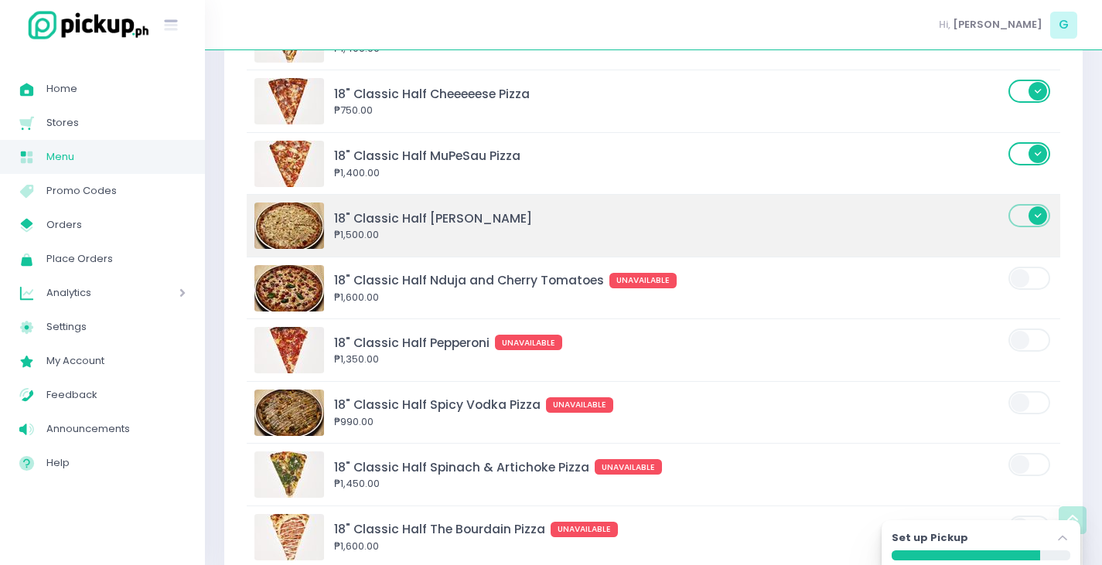
scroll to position [4110, 0]
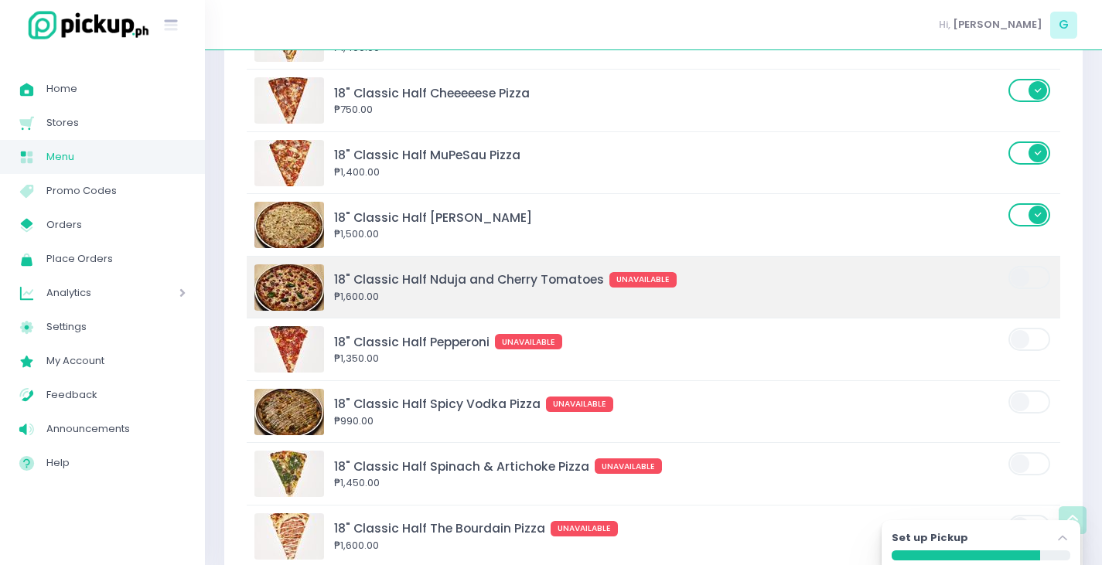
click at [1025, 266] on span at bounding box center [1030, 277] width 44 height 23
click at [236, 264] on input "checkbox" at bounding box center [236, 264] width 0 height 0
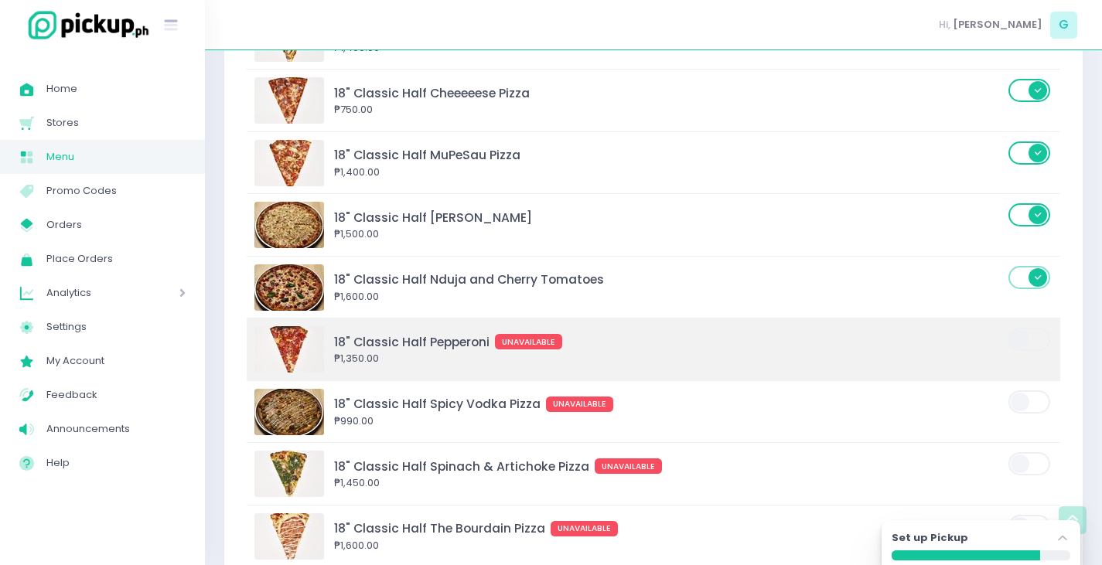
click at [1032, 326] on label at bounding box center [1030, 339] width 44 height 26
click at [236, 326] on input "checkbox" at bounding box center [236, 326] width 0 height 0
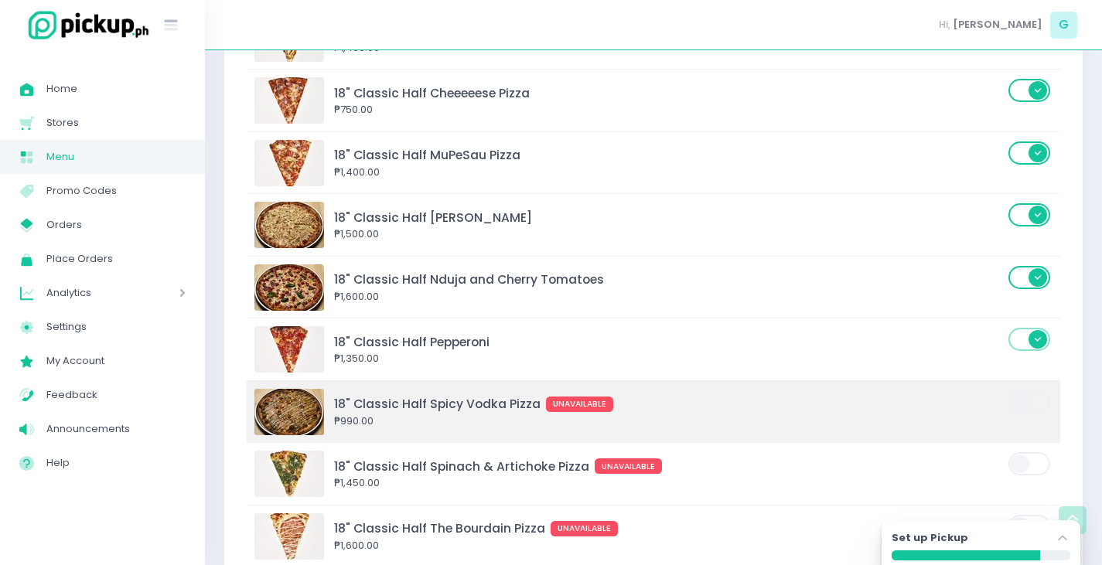
click at [1029, 391] on span at bounding box center [1030, 402] width 44 height 23
click at [236, 389] on input "checkbox" at bounding box center [236, 389] width 0 height 0
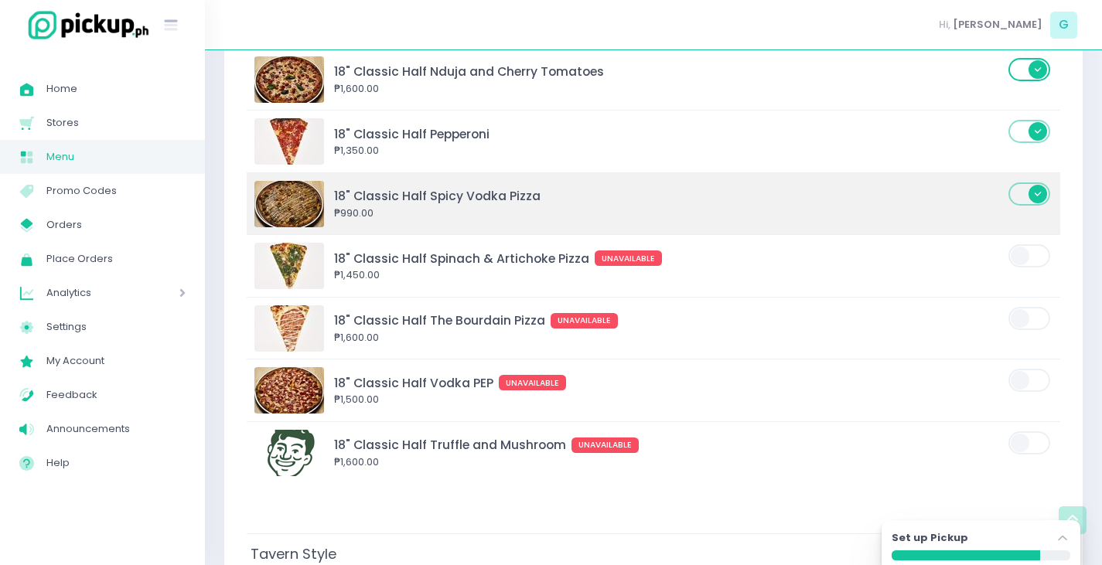
scroll to position [4347, 0]
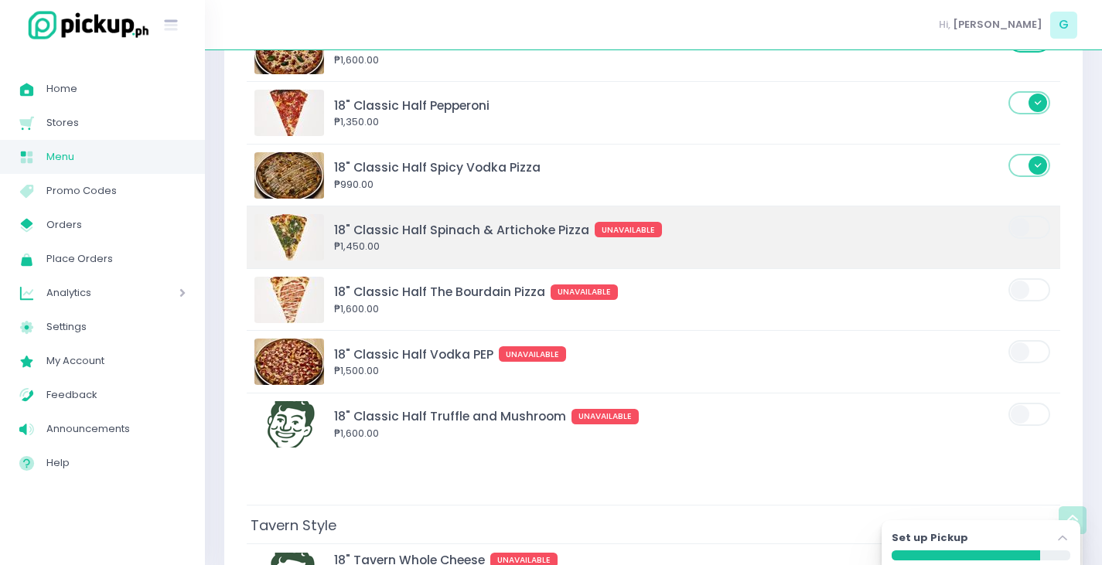
click at [1025, 216] on span at bounding box center [1030, 227] width 44 height 23
click at [236, 214] on input "checkbox" at bounding box center [236, 214] width 0 height 0
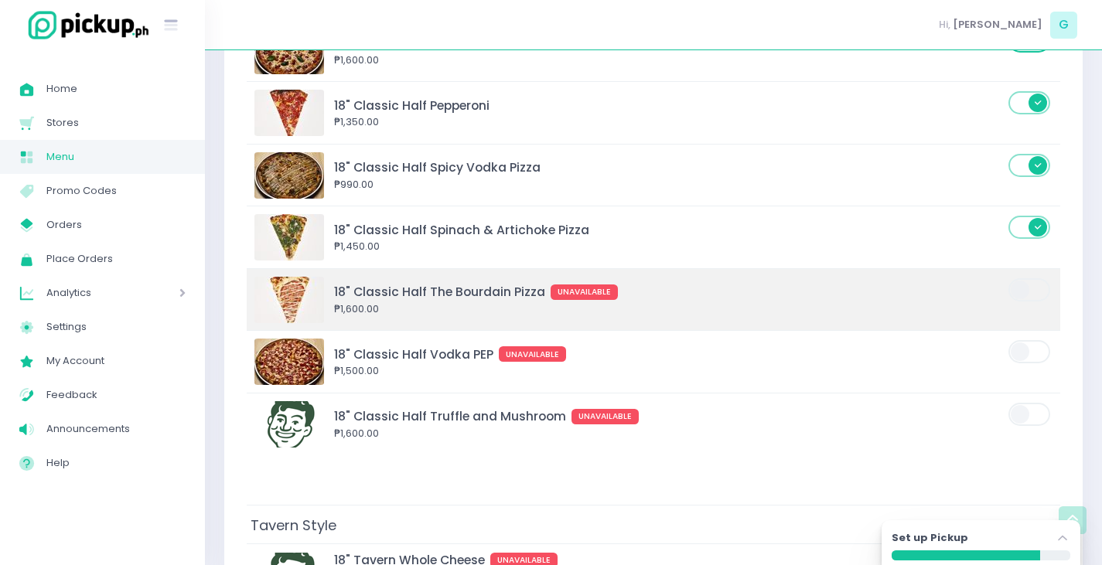
click at [1031, 278] on span at bounding box center [1030, 289] width 44 height 23
click at [236, 277] on input "checkbox" at bounding box center [236, 277] width 0 height 0
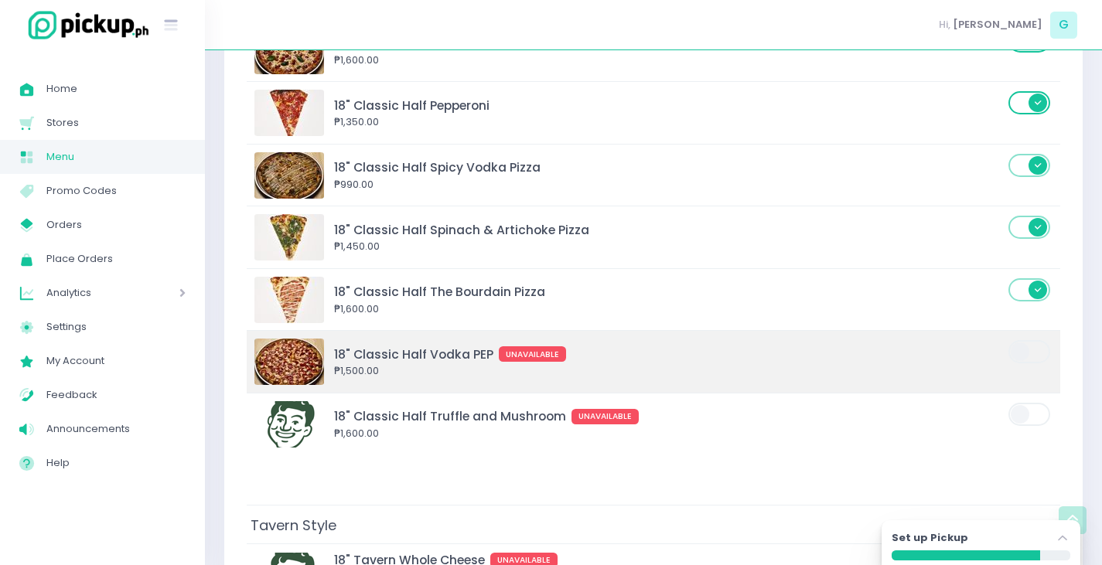
click at [1031, 340] on span at bounding box center [1030, 351] width 44 height 23
click at [236, 339] on input "checkbox" at bounding box center [236, 339] width 0 height 0
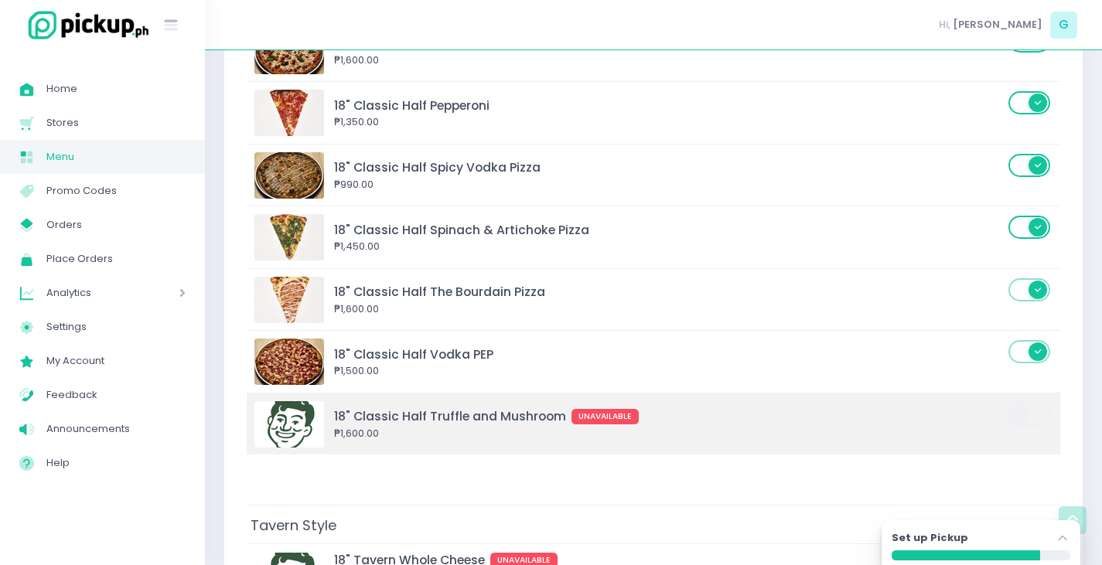
click at [1030, 403] on span at bounding box center [1030, 414] width 44 height 23
click at [236, 401] on input "checkbox" at bounding box center [236, 401] width 0 height 0
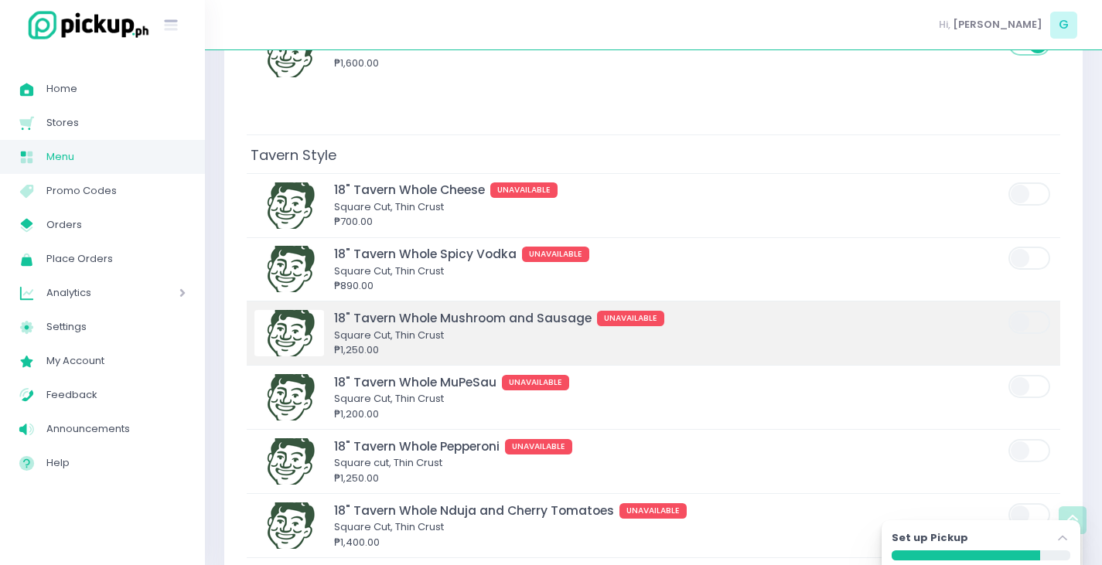
scroll to position [4724, 0]
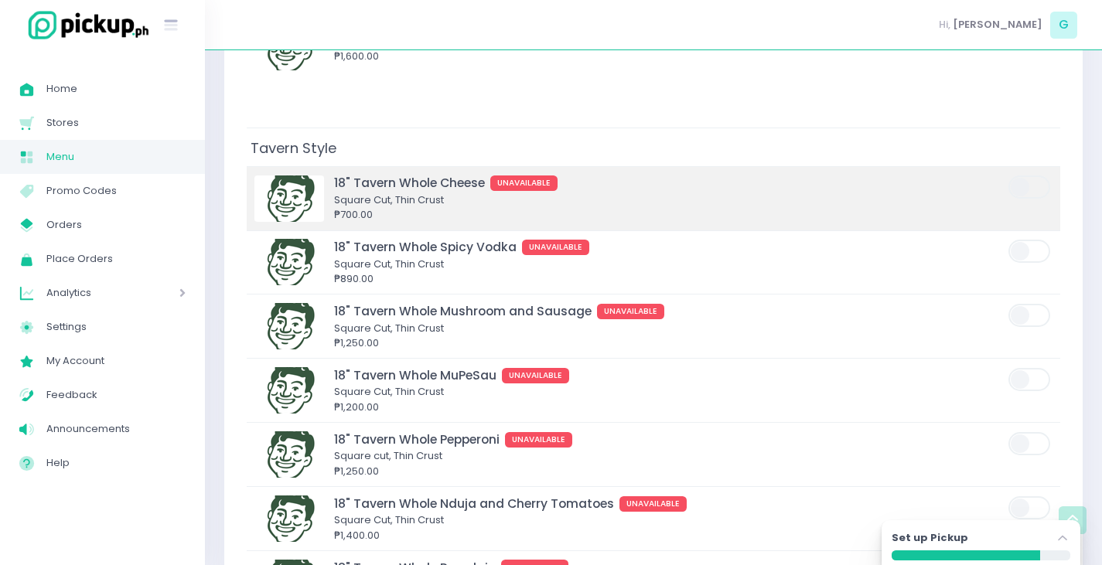
click at [1036, 176] on span at bounding box center [1030, 187] width 44 height 23
click at [236, 174] on input "checkbox" at bounding box center [236, 174] width 0 height 0
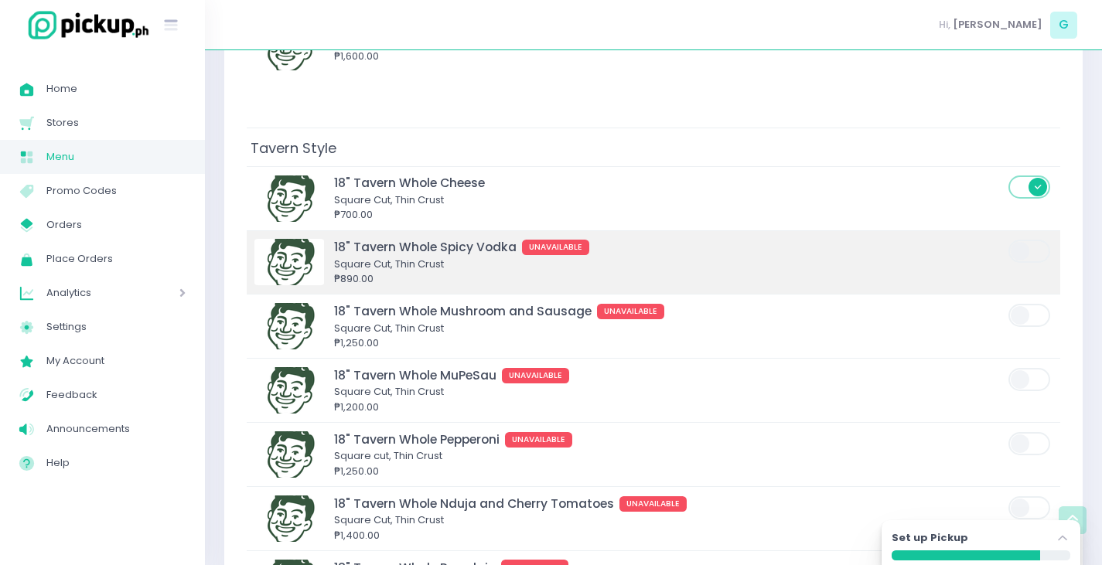
click at [1026, 240] on span at bounding box center [1030, 251] width 44 height 23
click at [236, 238] on input "checkbox" at bounding box center [236, 238] width 0 height 0
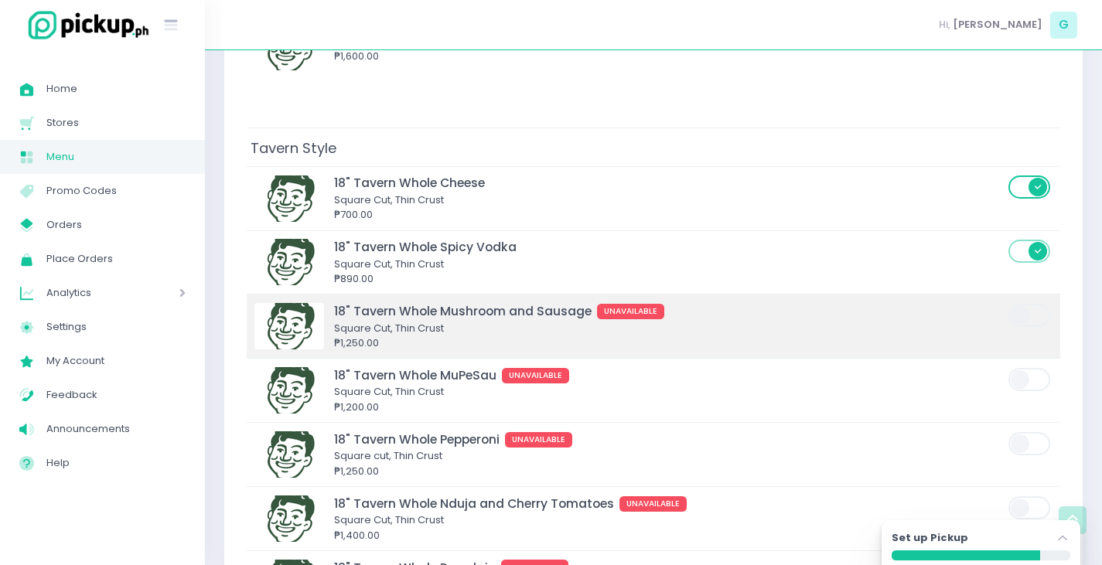
click at [1025, 304] on span at bounding box center [1030, 315] width 44 height 23
click at [236, 302] on input "checkbox" at bounding box center [236, 302] width 0 height 0
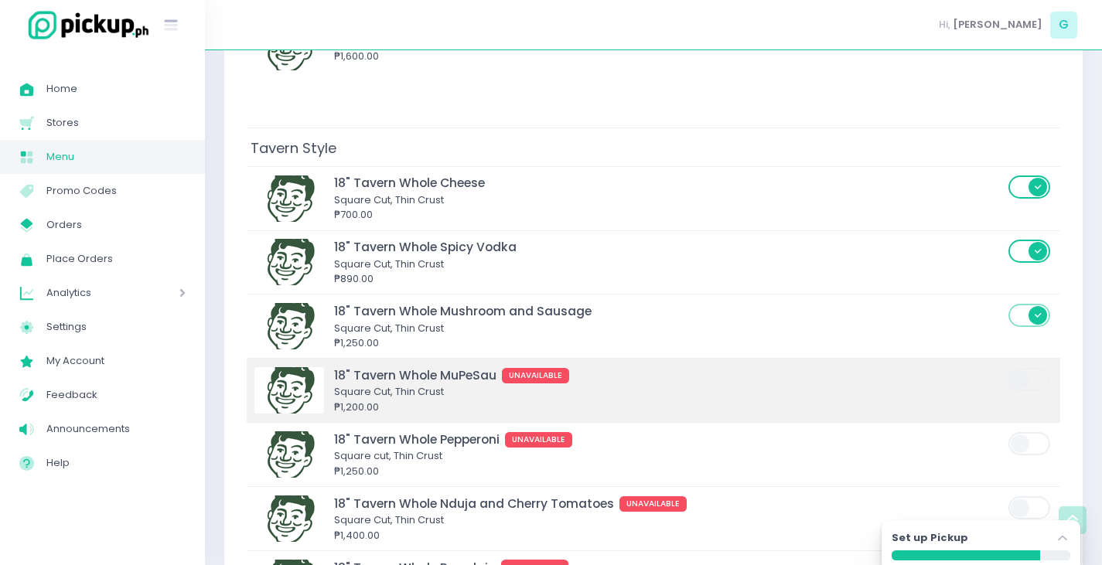
click at [1034, 368] on span at bounding box center [1030, 379] width 44 height 23
click at [236, 367] on input "checkbox" at bounding box center [236, 367] width 0 height 0
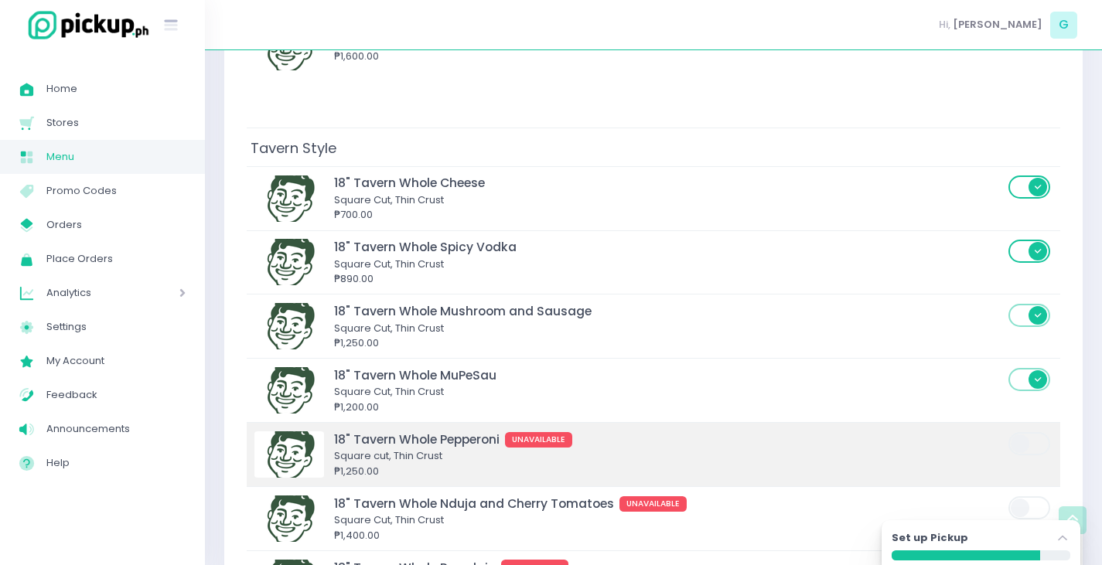
click at [1027, 432] on span at bounding box center [1030, 443] width 44 height 23
click at [236, 431] on input "checkbox" at bounding box center [236, 431] width 0 height 0
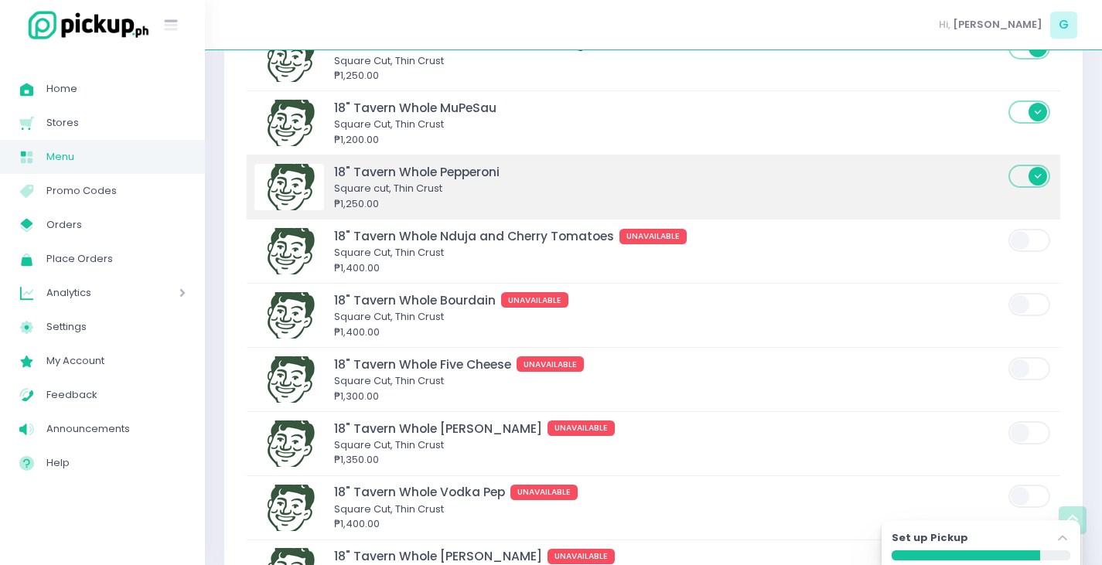
scroll to position [4993, 0]
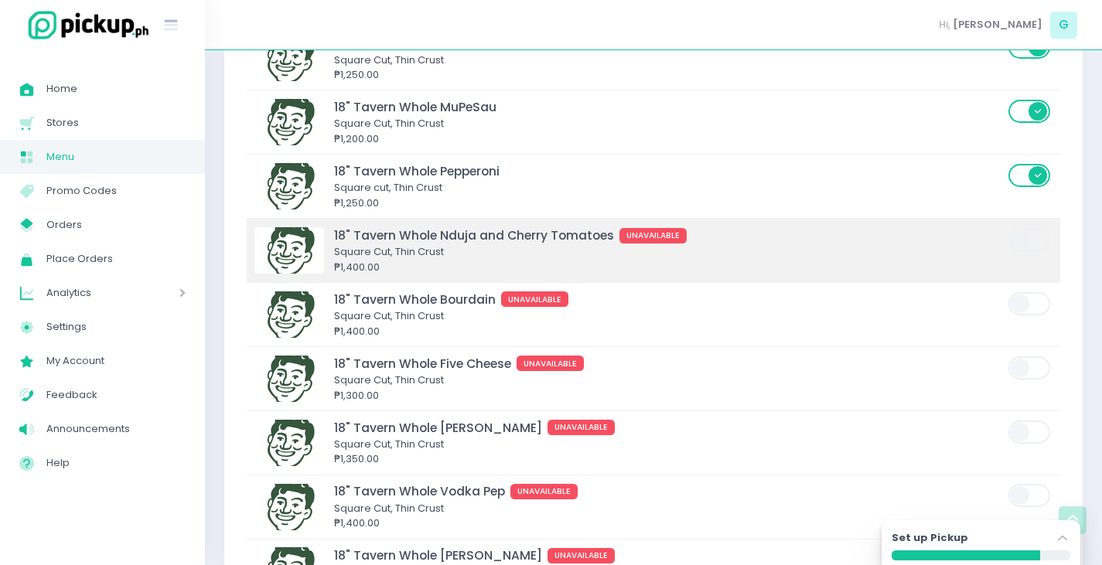
click at [1033, 228] on span at bounding box center [1030, 239] width 44 height 23
click at [236, 227] on input "checkbox" at bounding box center [236, 227] width 0 height 0
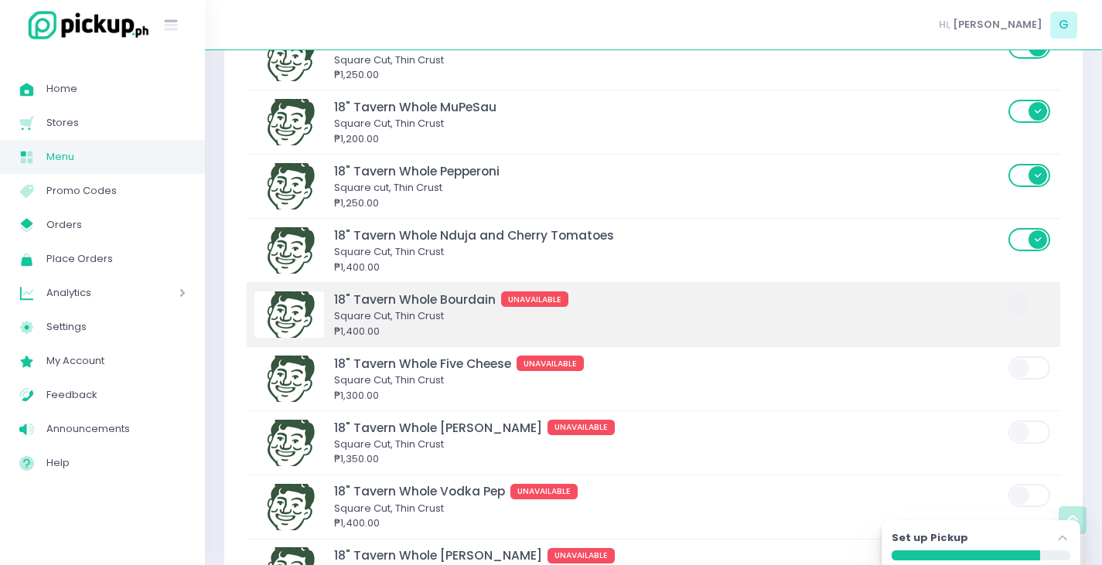
click at [1038, 292] on span at bounding box center [1030, 303] width 44 height 23
click at [236, 291] on input "checkbox" at bounding box center [236, 291] width 0 height 0
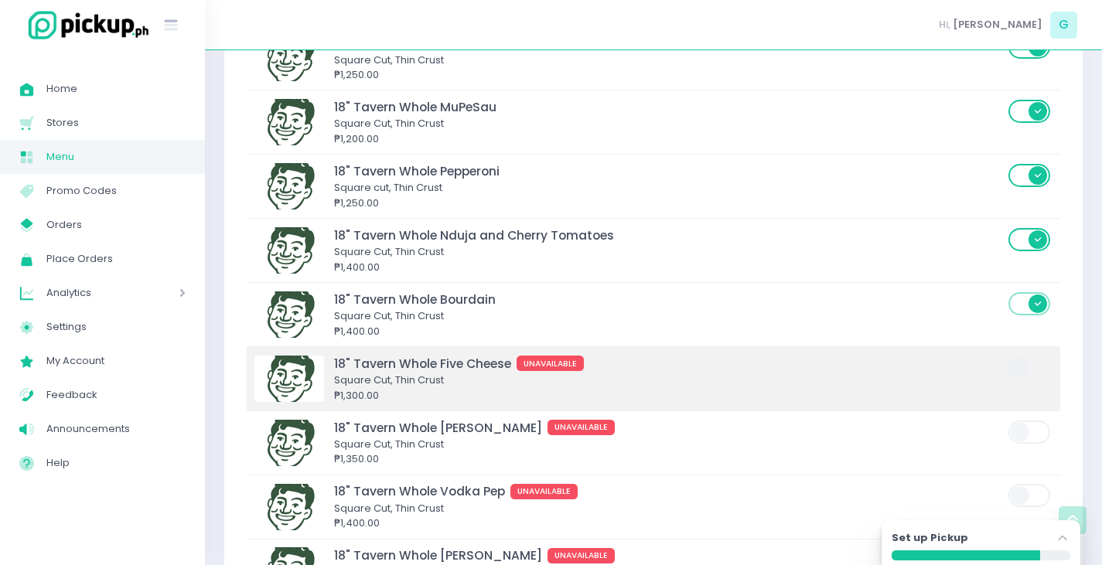
click at [1027, 355] on label at bounding box center [1030, 368] width 44 height 26
click at [236, 355] on input "checkbox" at bounding box center [236, 355] width 0 height 0
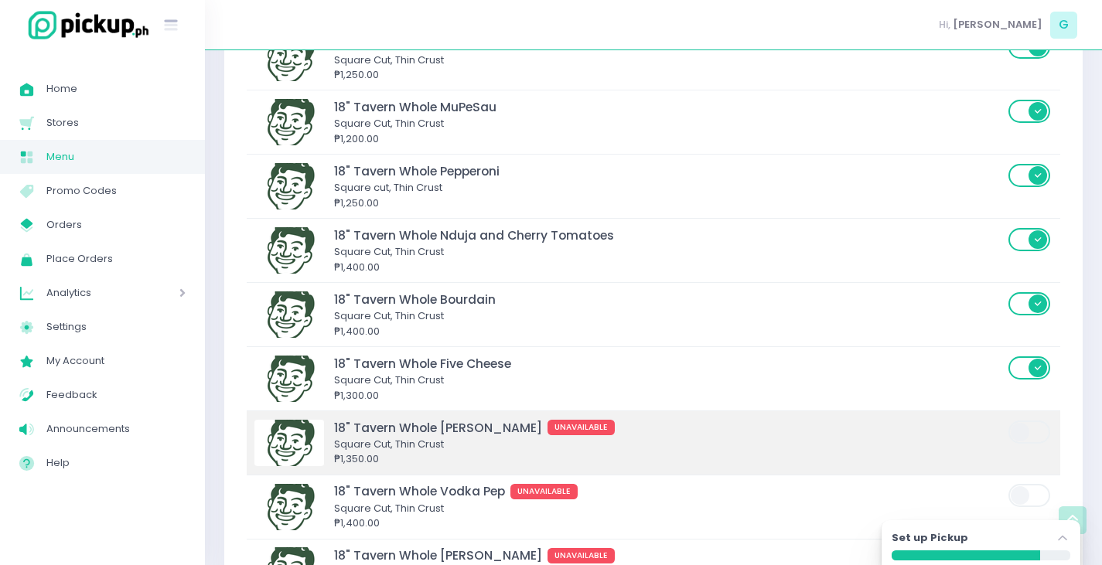
click at [1029, 421] on span at bounding box center [1030, 432] width 44 height 23
click at [236, 419] on input "checkbox" at bounding box center [236, 419] width 0 height 0
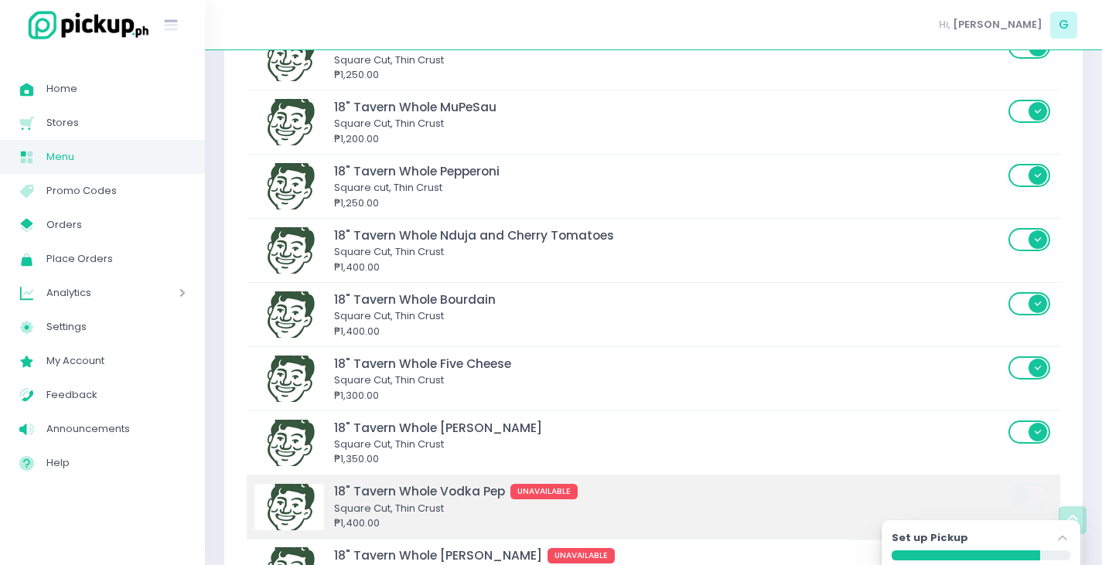
click at [1031, 484] on span at bounding box center [1030, 495] width 44 height 23
click at [236, 483] on input "checkbox" at bounding box center [236, 483] width 0 height 0
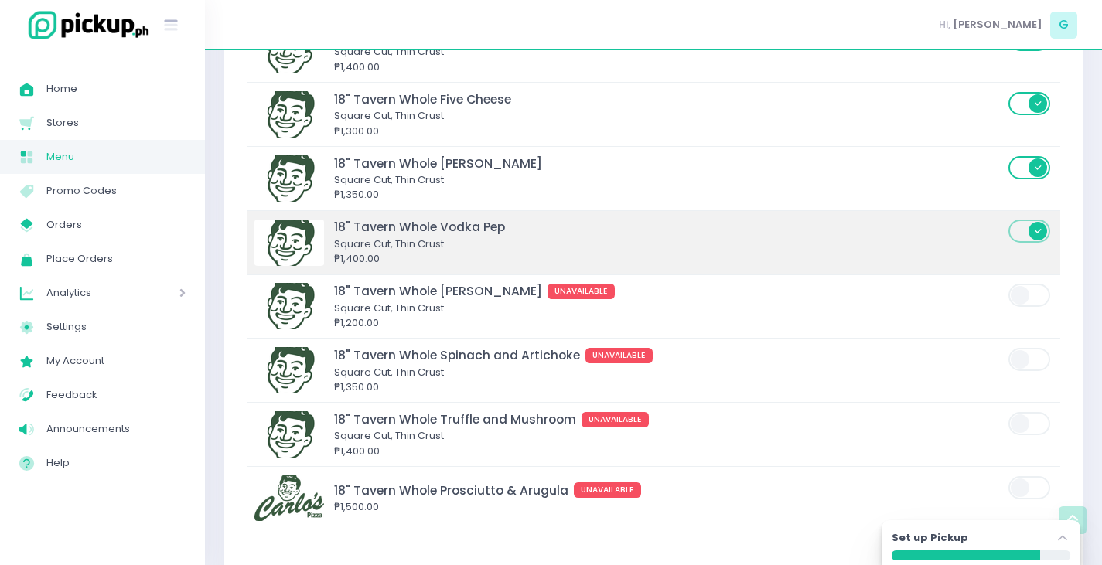
scroll to position [5263, 0]
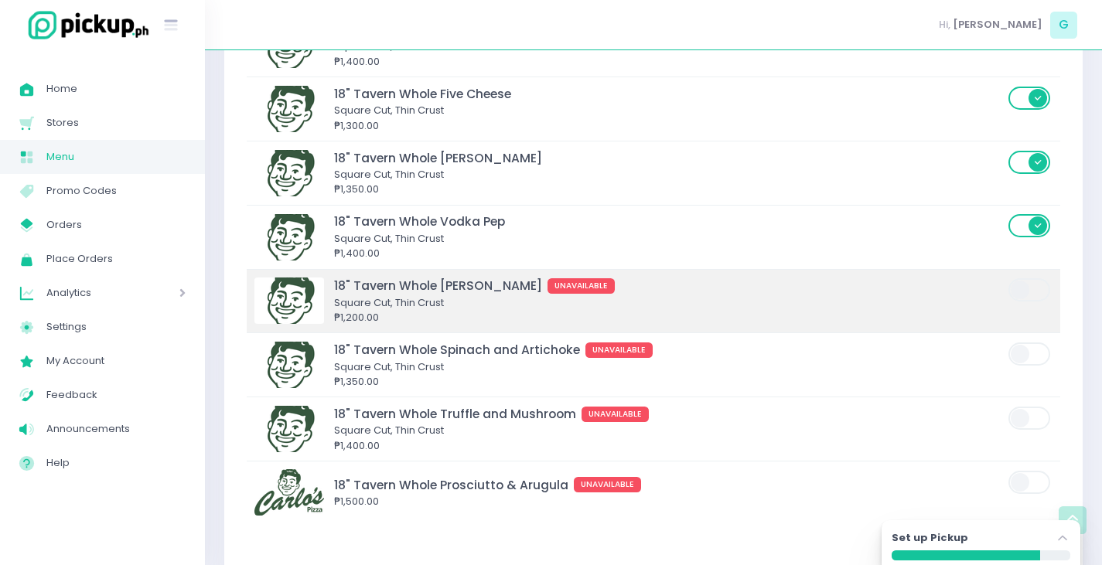
click at [1029, 277] on label at bounding box center [1030, 290] width 44 height 26
click at [236, 277] on input "checkbox" at bounding box center [236, 277] width 0 height 0
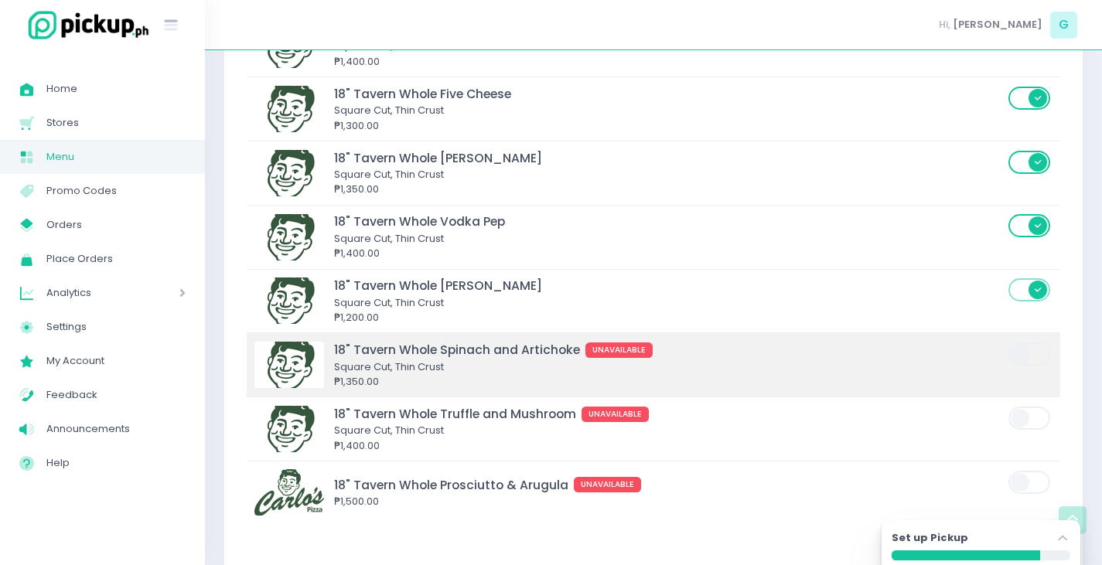
click at [1031, 343] on span at bounding box center [1030, 354] width 44 height 23
click at [236, 341] on input "checkbox" at bounding box center [236, 341] width 0 height 0
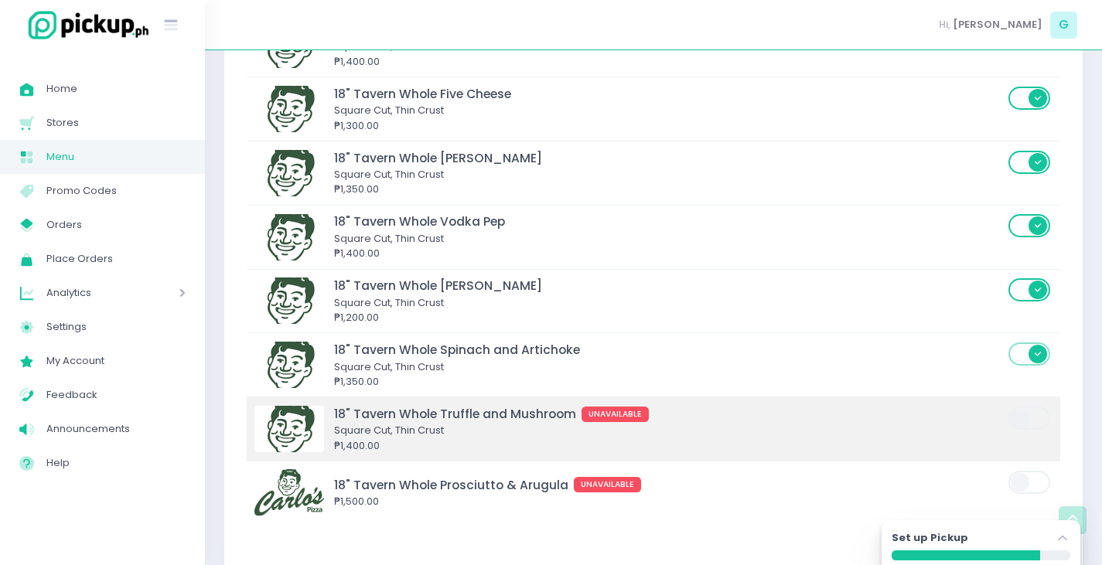
click at [1030, 407] on span at bounding box center [1030, 418] width 44 height 23
click at [236, 405] on input "checkbox" at bounding box center [236, 405] width 0 height 0
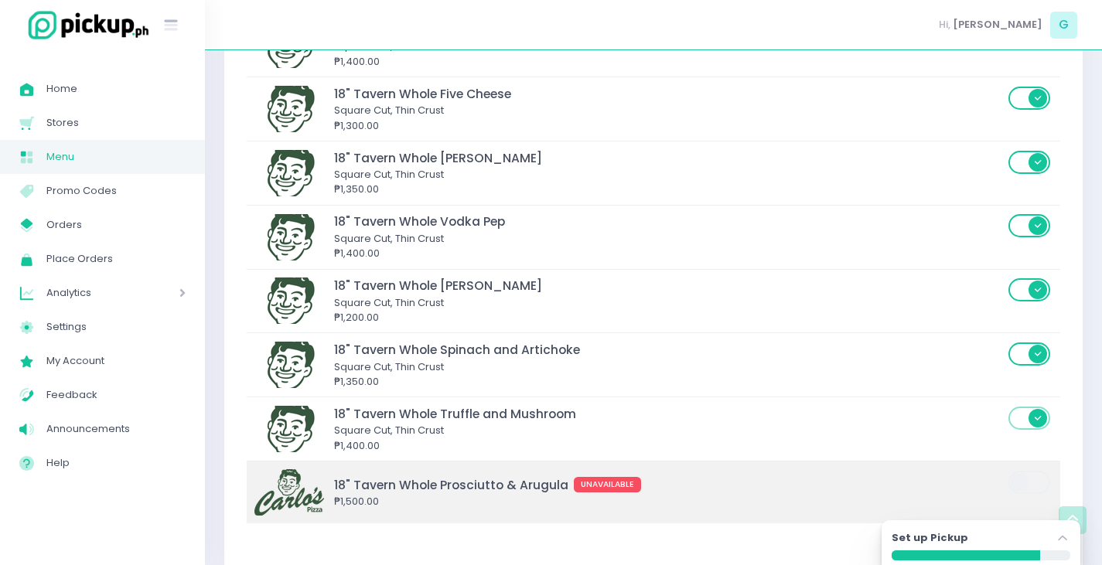
click at [1036, 471] on span at bounding box center [1030, 482] width 44 height 23
click at [236, 469] on input "checkbox" at bounding box center [236, 469] width 0 height 0
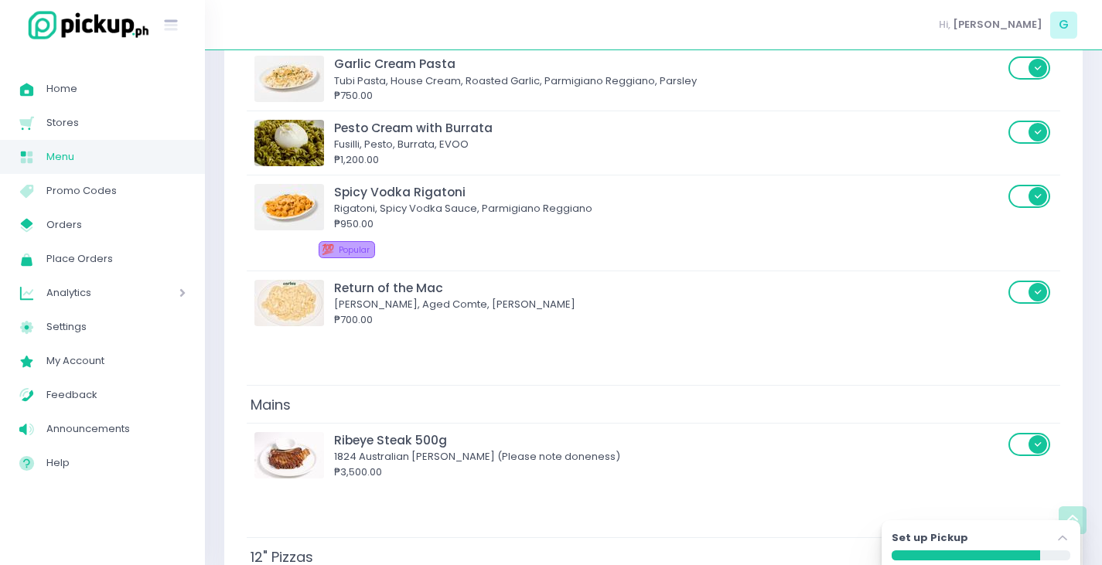
scroll to position [1445, 0]
